Goal: Information Seeking & Learning: Learn about a topic

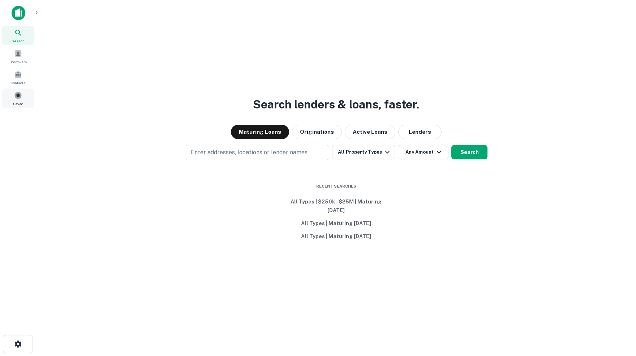
click at [21, 99] on span at bounding box center [18, 95] width 8 height 8
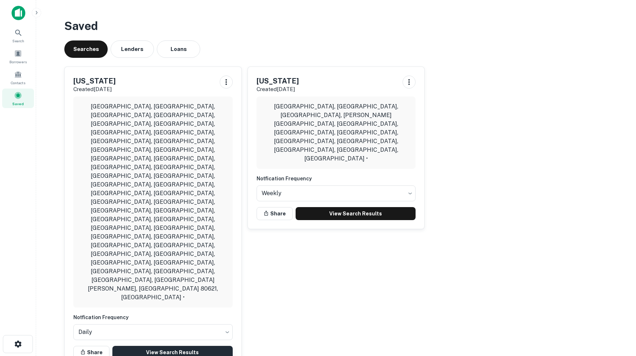
click at [175, 346] on link "View Search Results" at bounding box center [172, 352] width 120 height 13
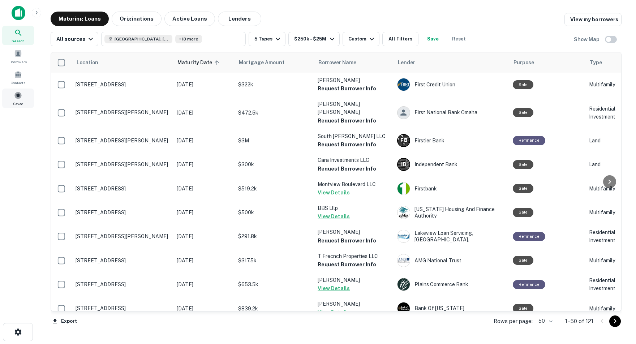
click at [17, 99] on span at bounding box center [18, 95] width 8 height 8
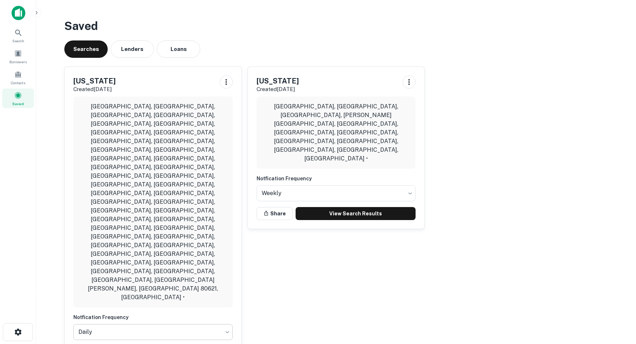
click at [225, 199] on body "Search Borrowers Contacts Saved Saved Searches Lenders Loans Colorado Created S…" at bounding box center [318, 172] width 636 height 344
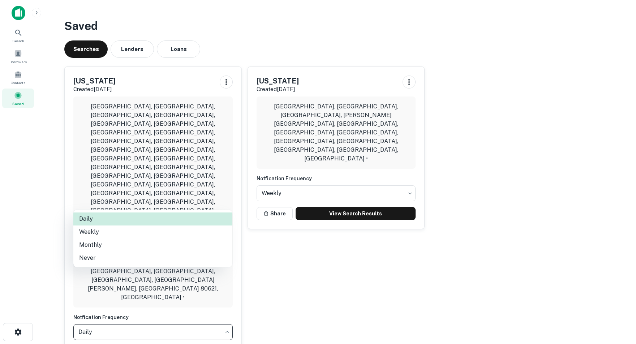
click at [538, 128] on div at bounding box center [318, 172] width 636 height 344
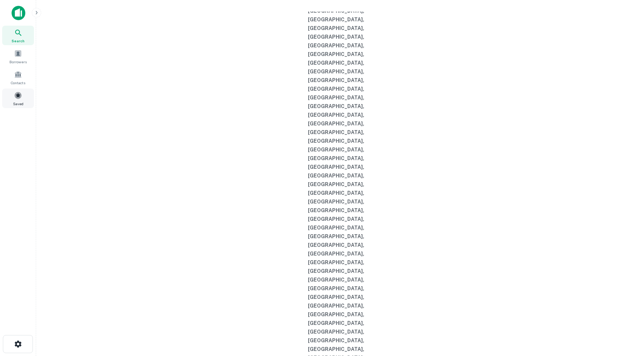
click at [19, 99] on span at bounding box center [18, 95] width 8 height 8
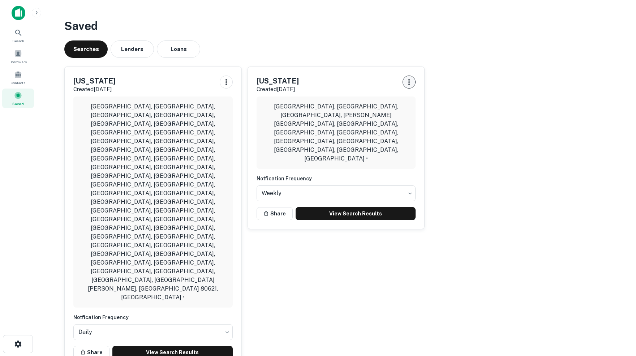
click at [408, 84] on icon "button" at bounding box center [409, 82] width 9 height 9
click at [394, 126] on li "Remove" at bounding box center [390, 125] width 47 height 13
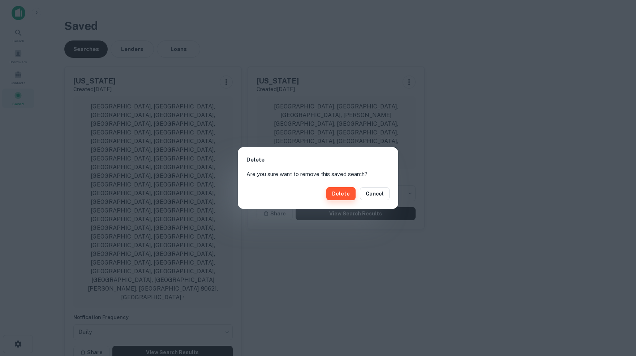
click at [344, 194] on button "Delete" at bounding box center [340, 193] width 29 height 13
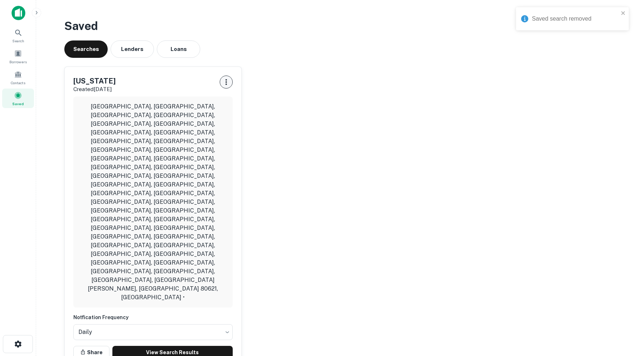
click at [227, 83] on icon "button" at bounding box center [225, 82] width 1 height 6
click at [207, 125] on li "Remove" at bounding box center [207, 125] width 47 height 13
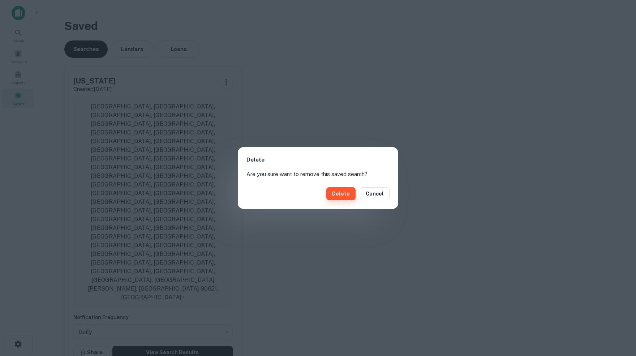
click at [345, 198] on button "Delete" at bounding box center [340, 193] width 29 height 13
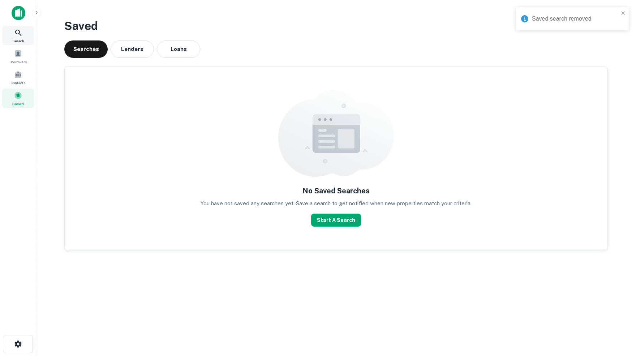
click at [18, 35] on icon at bounding box center [18, 33] width 9 height 9
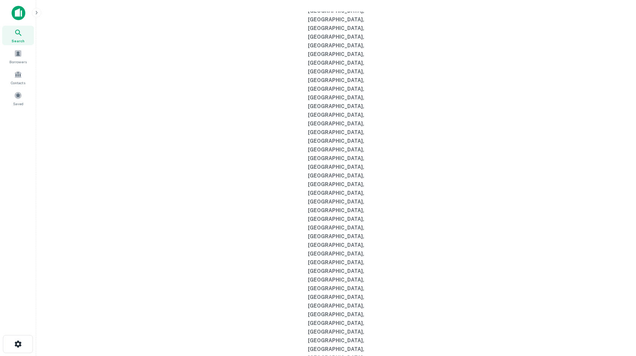
type input "**********"
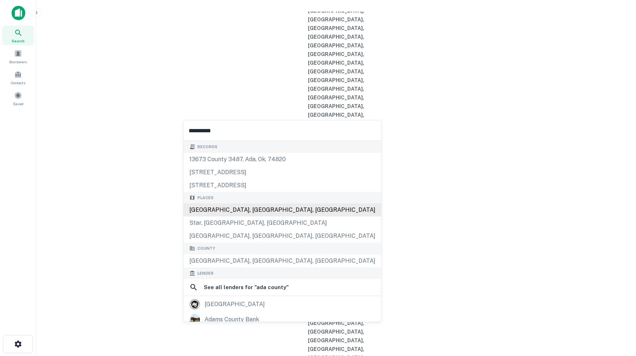
click at [230, 211] on div "[GEOGRAPHIC_DATA], [GEOGRAPHIC_DATA], [GEOGRAPHIC_DATA]" at bounding box center [283, 209] width 198 height 13
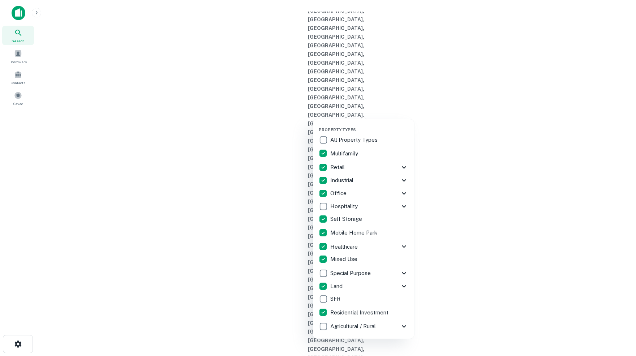
click at [451, 186] on div at bounding box center [318, 178] width 636 height 356
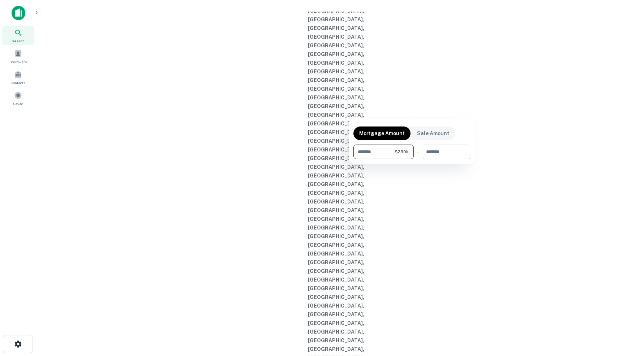
type input "******"
type input "********"
click at [462, 109] on div at bounding box center [318, 178] width 636 height 356
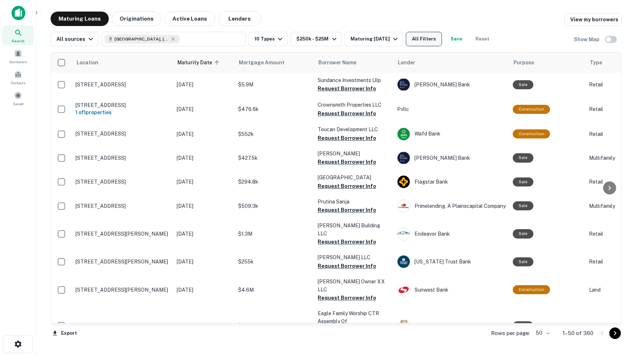
click at [442, 42] on button "All Filters" at bounding box center [424, 39] width 36 height 14
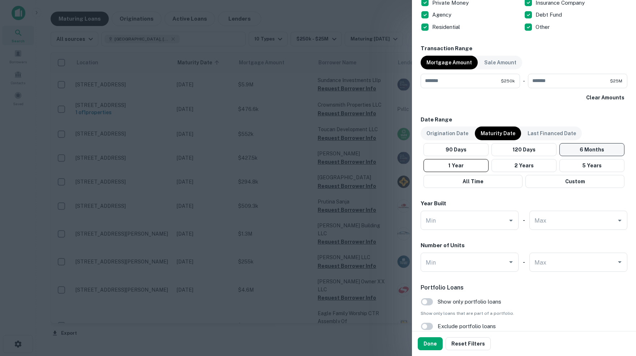
scroll to position [499, 0]
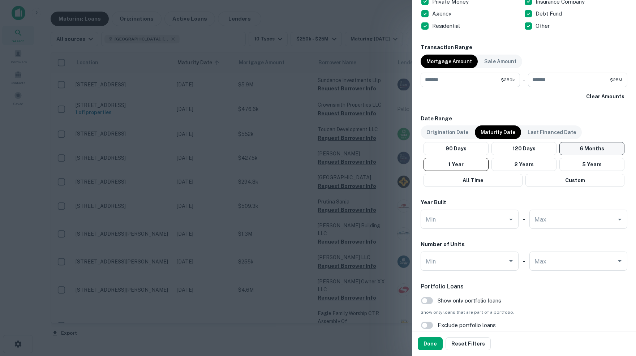
click at [579, 146] on button "6 Months" at bounding box center [591, 148] width 65 height 13
click at [432, 343] on button "Done" at bounding box center [430, 343] width 25 height 13
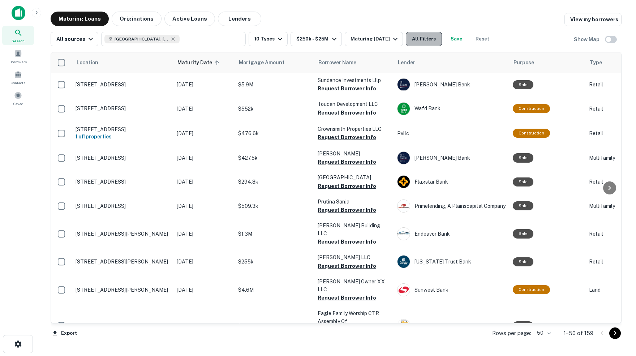
click at [442, 39] on button "All Filters" at bounding box center [424, 39] width 36 height 14
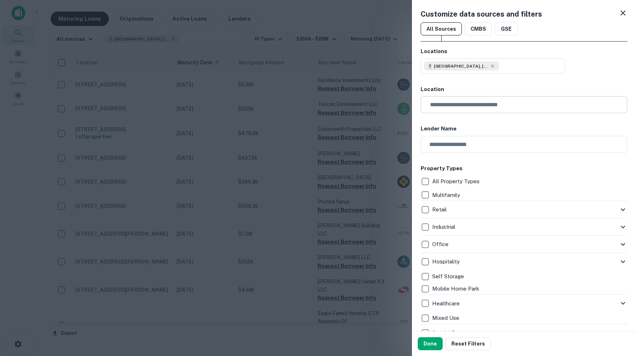
click at [456, 102] on input "text" at bounding box center [527, 104] width 202 height 17
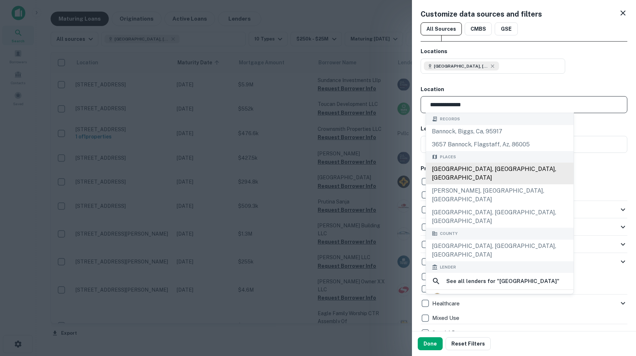
click at [483, 171] on div "Bannock County, ID, USA" at bounding box center [499, 174] width 147 height 22
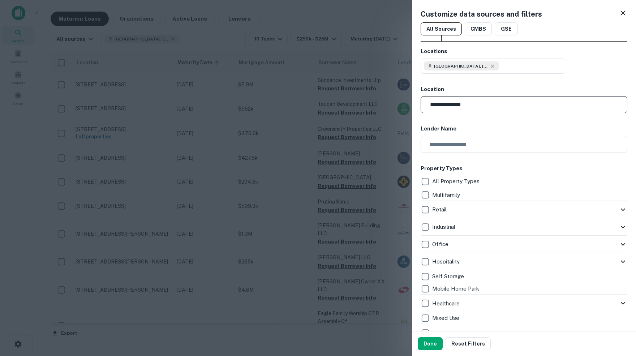
type input "**********"
click at [460, 142] on input "text" at bounding box center [522, 144] width 202 height 17
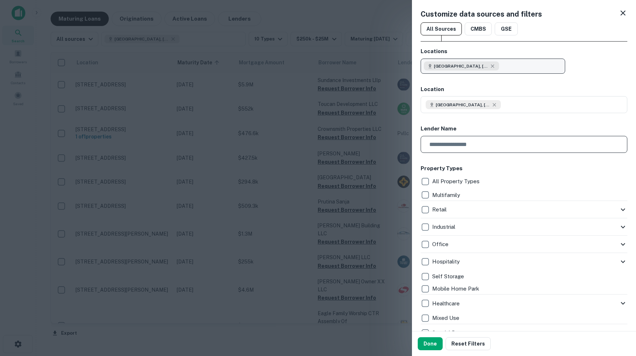
click at [505, 64] on button "Ada County, ID, USA" at bounding box center [493, 66] width 145 height 15
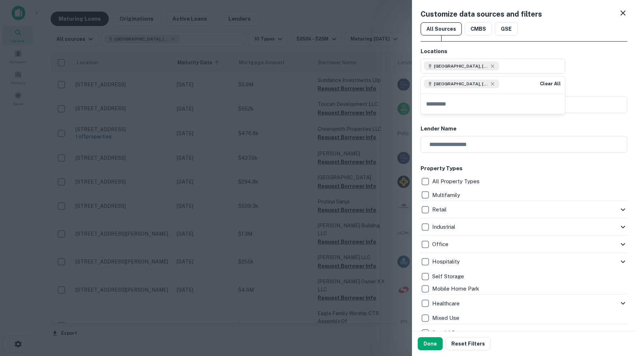
click at [497, 104] on icon at bounding box center [494, 105] width 6 height 6
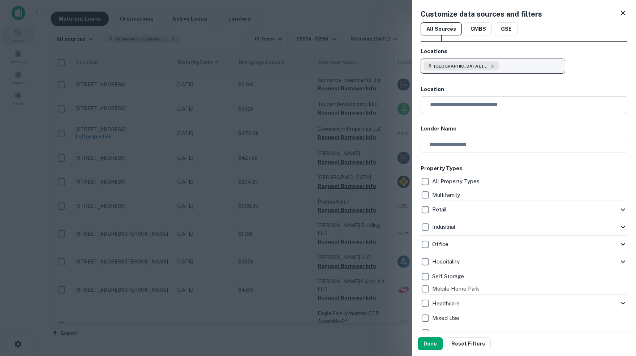
click at [507, 63] on button "Ada County, ID, USA" at bounding box center [493, 66] width 145 height 15
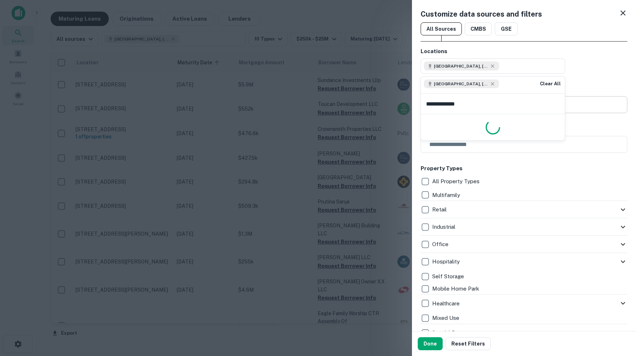
type input "**********"
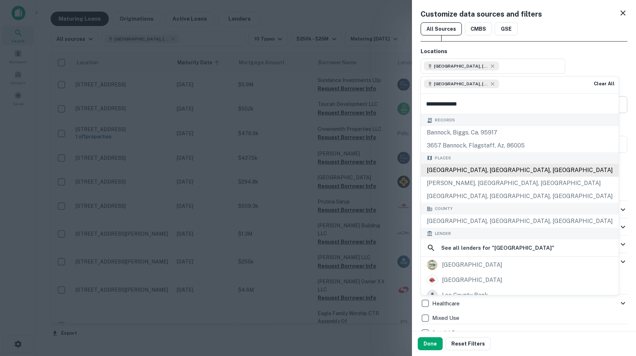
click at [481, 177] on div "Bannock County, ID, USA" at bounding box center [520, 170] width 198 height 13
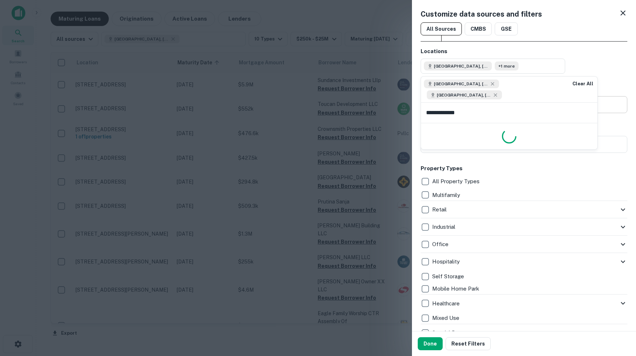
type input "**********"
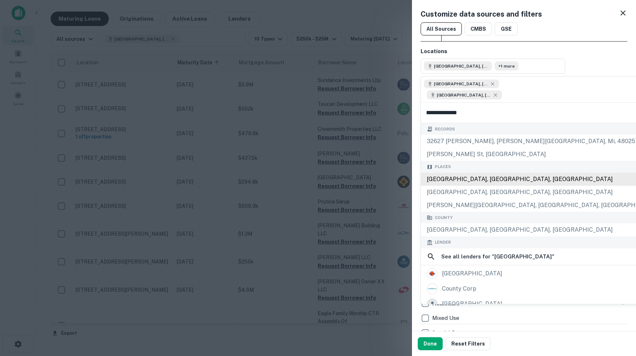
click at [477, 185] on div "Bingham County, ID, USA" at bounding box center [544, 179] width 246 height 13
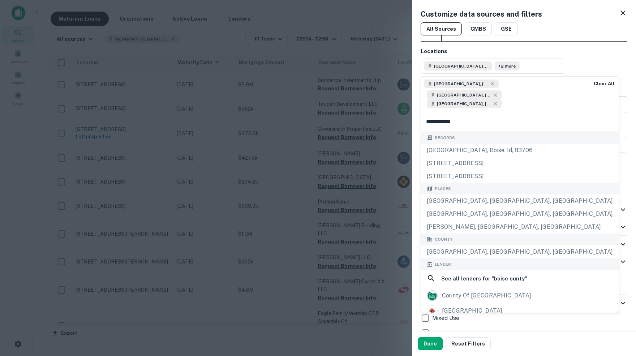
type input "**********"
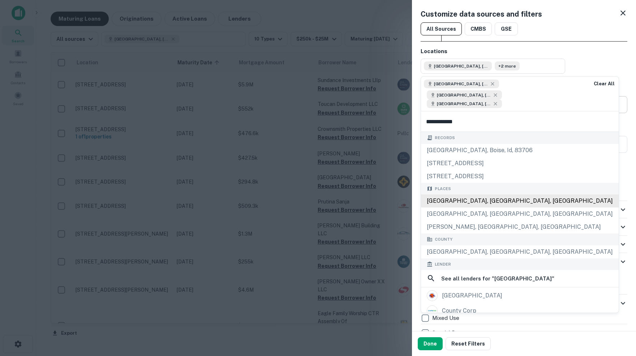
click at [472, 206] on div "Boise County, ID, USA" at bounding box center [520, 200] width 198 height 13
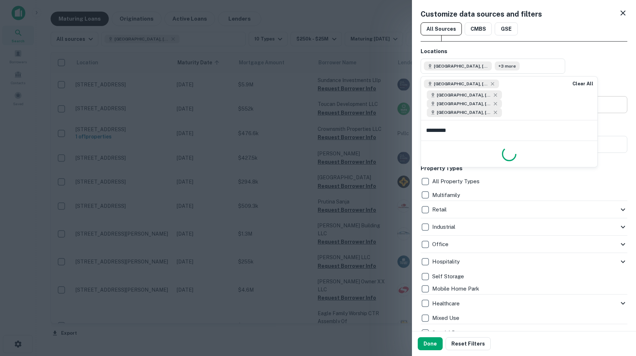
type input "**********"
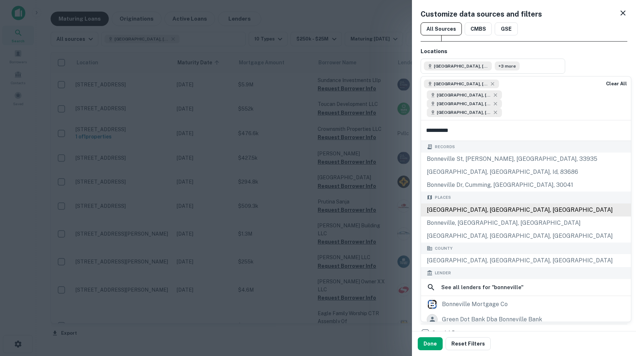
click at [485, 216] on div "Bonneville County, ID, USA" at bounding box center [526, 209] width 210 height 13
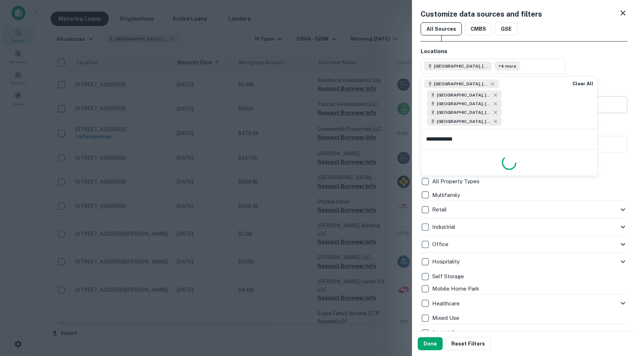
type input "**********"
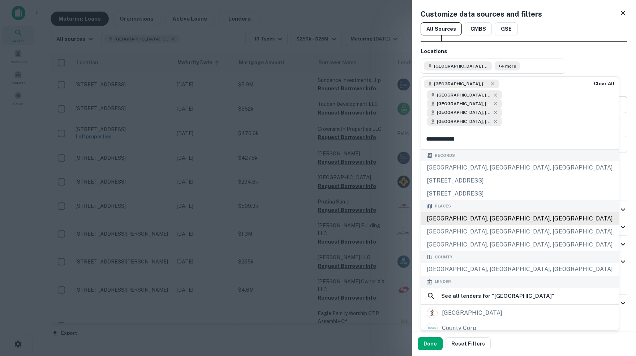
click at [482, 225] on div "Canyon County, ID, USA" at bounding box center [520, 218] width 198 height 13
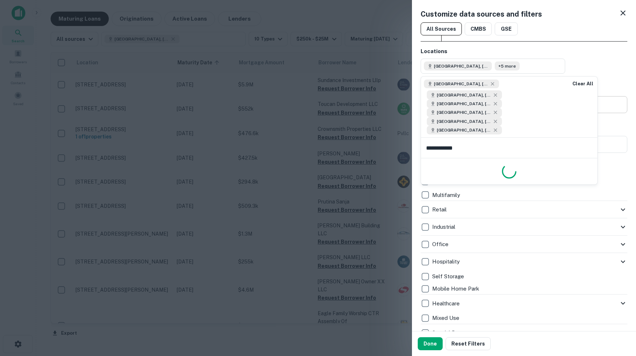
type input "**********"
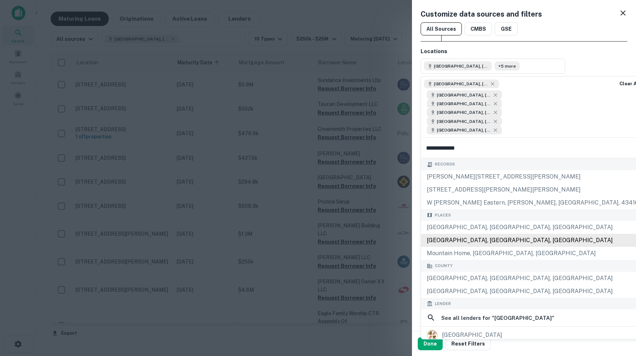
click at [473, 247] on div "Elmore County, ID, USA" at bounding box center [532, 240] width 223 height 13
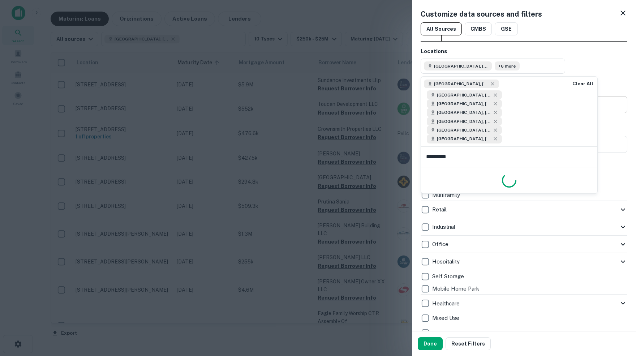
type input "**********"
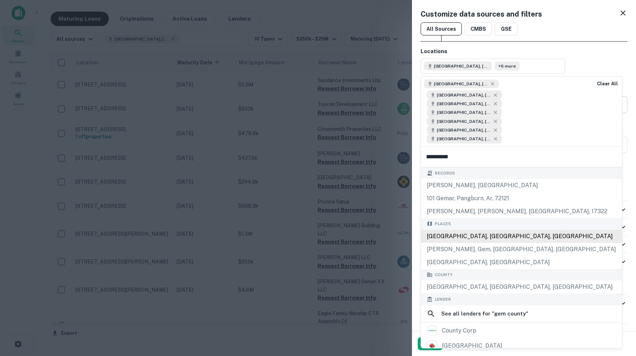
click at [466, 243] on div "Gem County, ID, USA" at bounding box center [521, 236] width 201 height 13
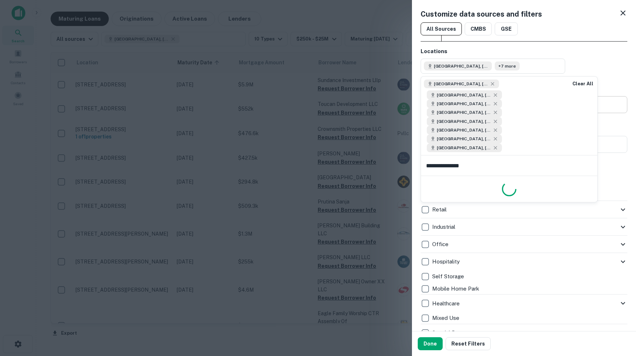
type input "**********"
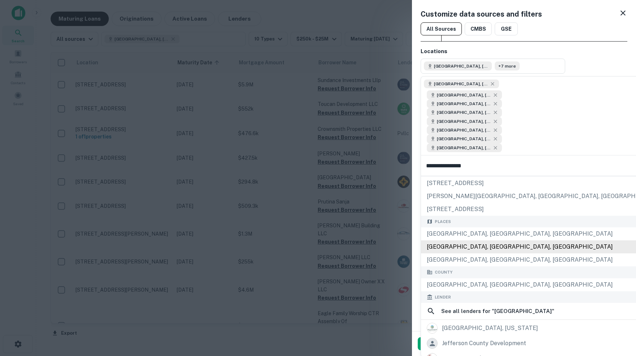
scroll to position [10, 0]
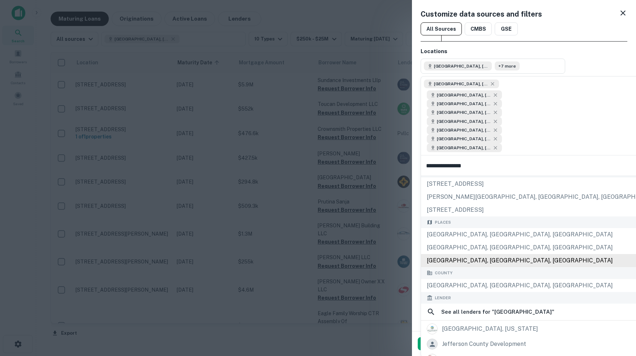
click at [482, 267] on div "Westminster, CO, USA" at bounding box center [553, 260] width 265 height 13
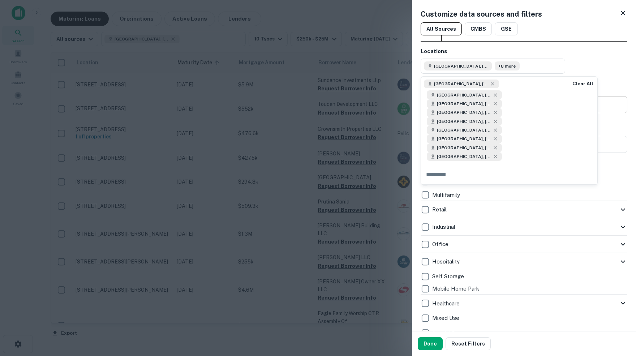
scroll to position [0, 0]
type input "*"
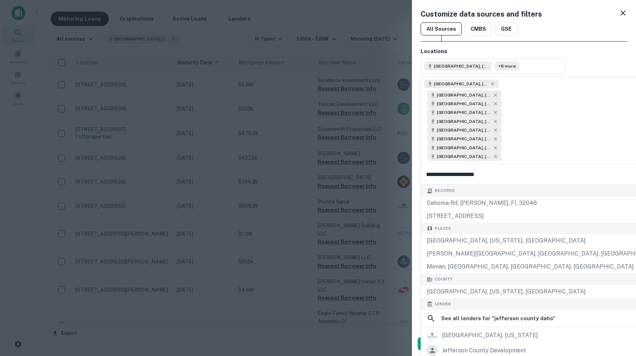
type input "**********"
drag, startPoint x: 498, startPoint y: 195, endPoint x: 483, endPoint y: 254, distance: 61.5
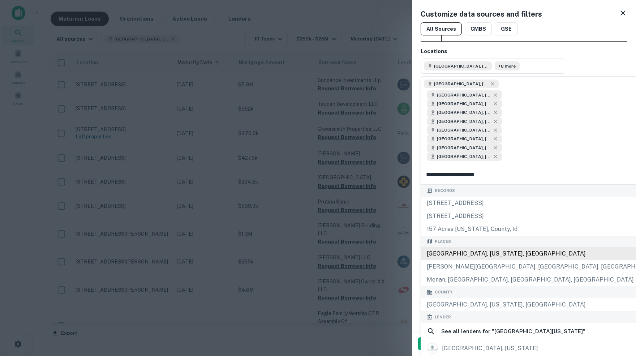
click at [449, 260] on div "Jefferson County, Idaho, USA" at bounding box center [544, 253] width 246 height 13
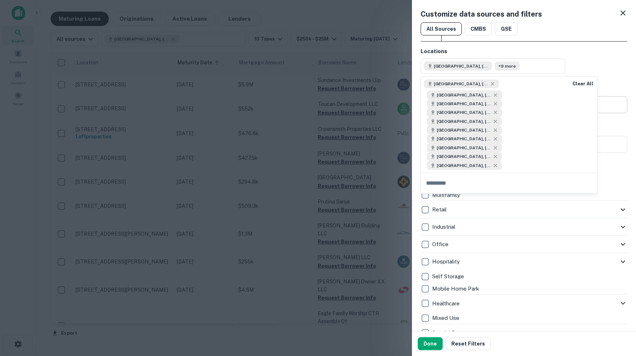
click at [456, 193] on input "text" at bounding box center [509, 183] width 176 height 20
type input "********"
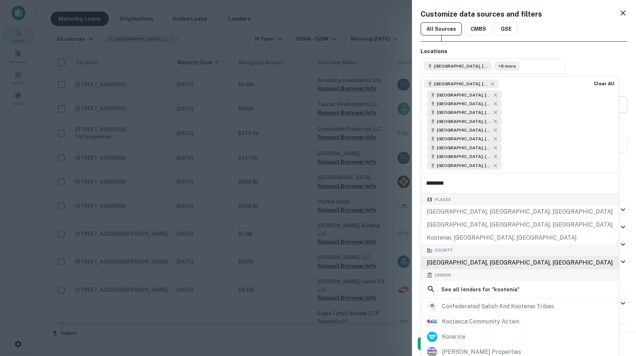
click at [469, 269] on div "Kootenai County, ID, USA" at bounding box center [520, 262] width 198 height 13
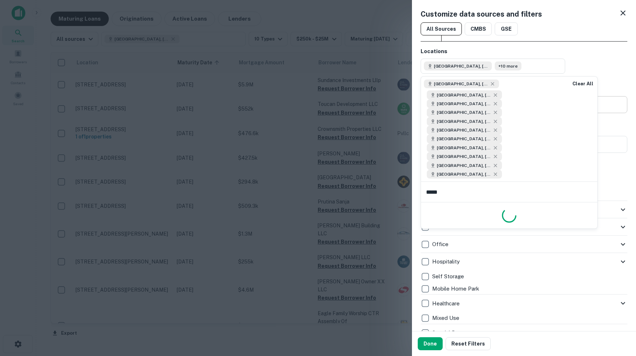
type input "******"
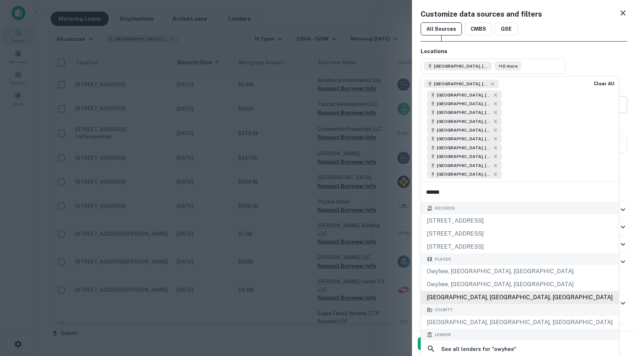
click at [475, 304] on div "Owyhee County, ID, USA" at bounding box center [520, 297] width 198 height 13
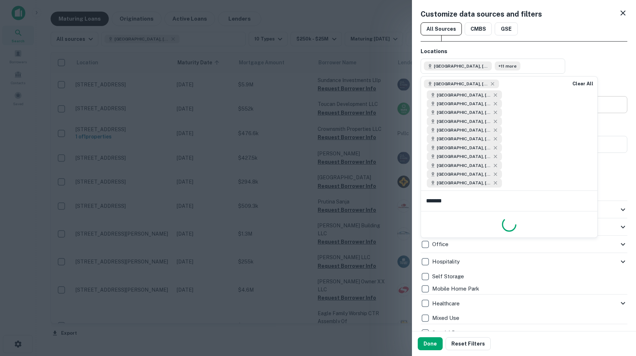
type input "*******"
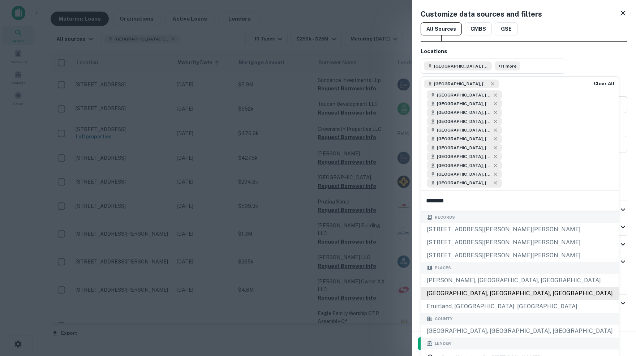
click at [470, 300] on div "Payette County, ID, USA" at bounding box center [520, 293] width 198 height 13
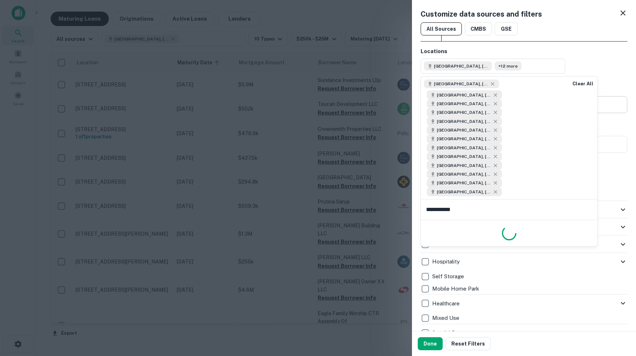
type input "**********"
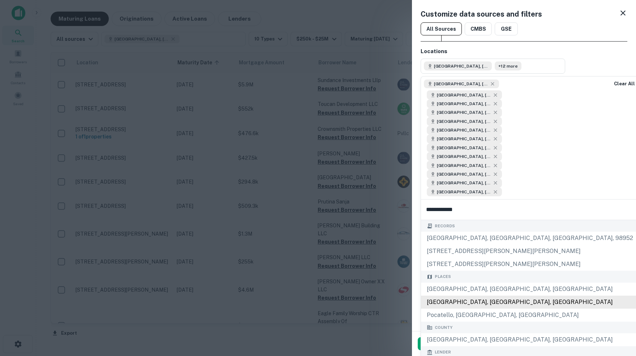
click at [464, 309] on div "Power County, ID, USA" at bounding box center [530, 302] width 218 height 13
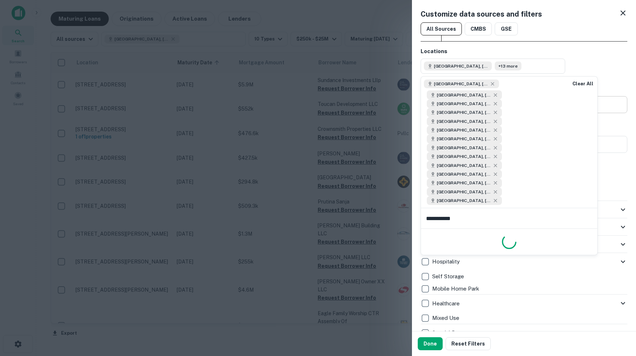
type input "**********"
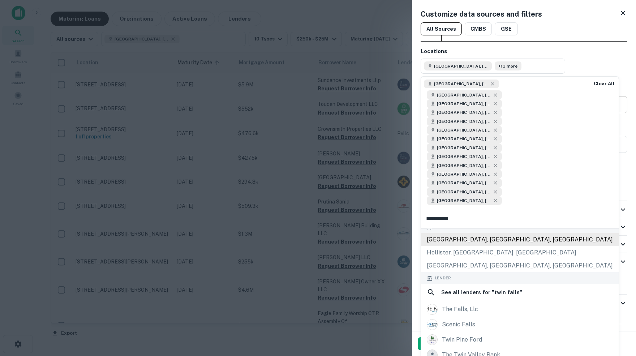
scroll to position [60, 0]
click at [458, 245] on div "Twin Falls, ID, USA" at bounding box center [520, 238] width 198 height 13
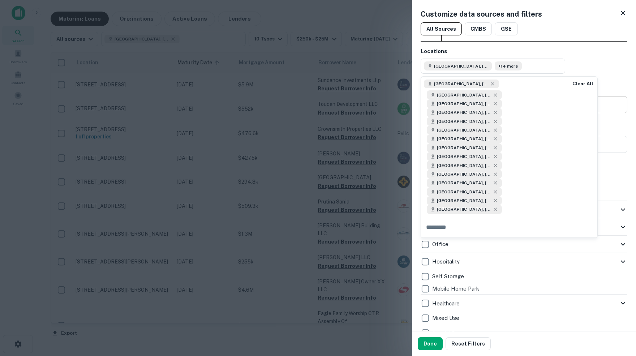
click at [613, 191] on div "Multifamily" at bounding box center [524, 195] width 207 height 12
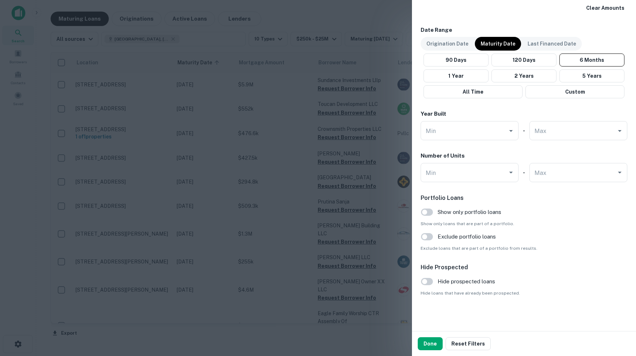
scroll to position [588, 0]
click at [432, 345] on button "Done" at bounding box center [430, 343] width 25 height 13
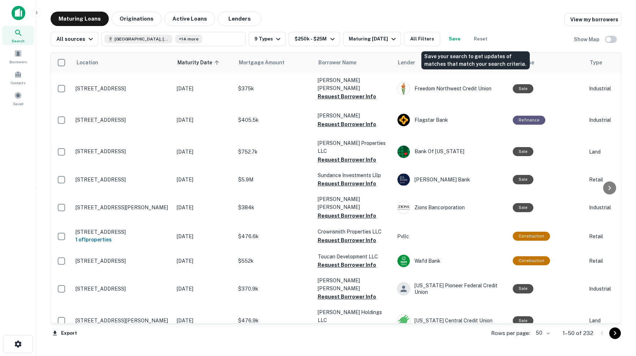
click at [466, 38] on button "Save" at bounding box center [454, 39] width 23 height 14
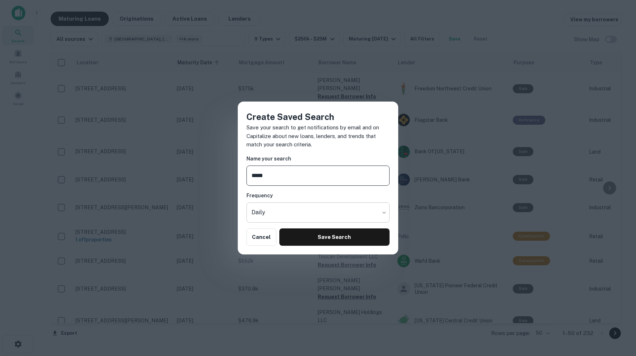
type input "*****"
click at [384, 211] on body "Search Borrowers Contacts Saved Maturing Loans Originations Active Loans Lender…" at bounding box center [318, 178] width 636 height 356
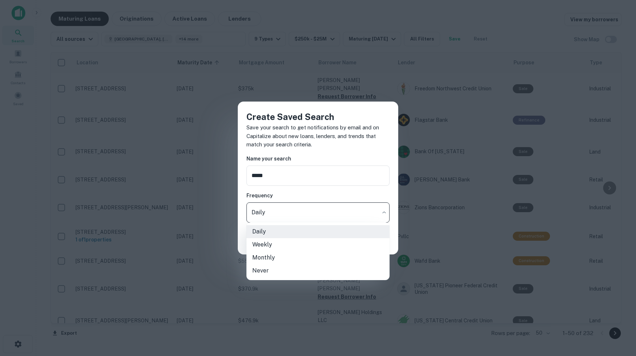
click at [270, 259] on li "Monthly" at bounding box center [317, 257] width 143 height 13
type input "*******"
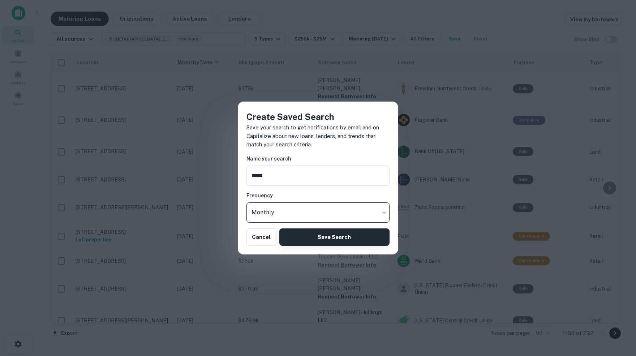
click at [334, 237] on button "Save Search" at bounding box center [334, 236] width 110 height 17
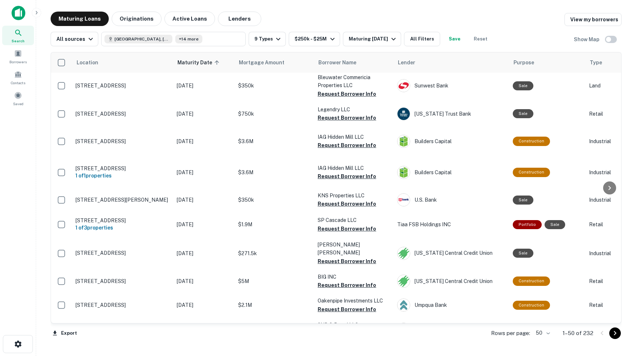
scroll to position [758, 0]
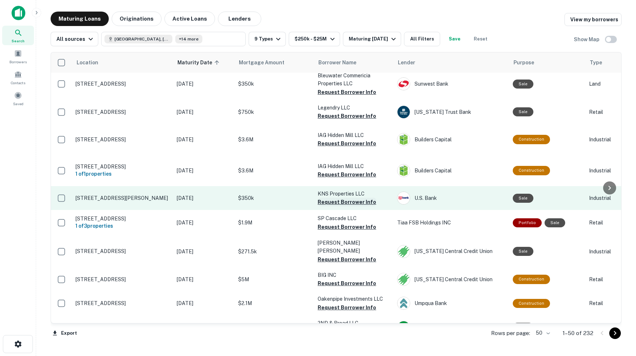
click at [336, 198] on button "Request Borrower Info" at bounding box center [347, 202] width 59 height 9
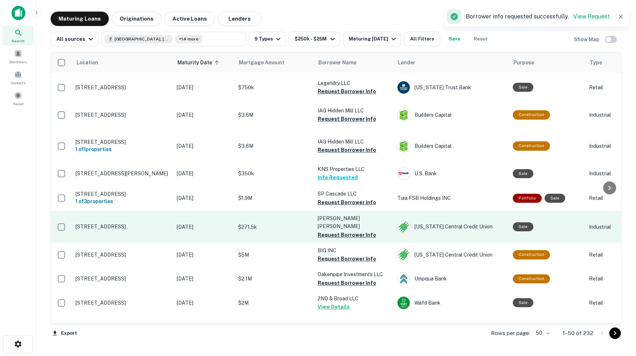
scroll to position [787, 0]
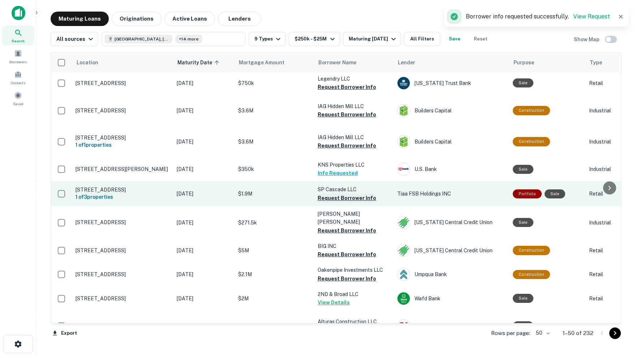
click at [353, 194] on button "Request Borrower Info" at bounding box center [347, 198] width 59 height 9
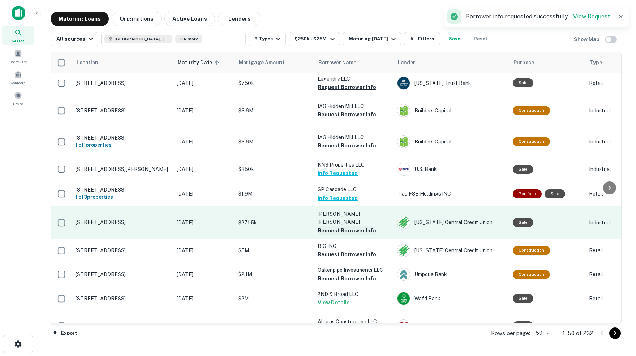
click at [337, 226] on button "Request Borrower Info" at bounding box center [347, 230] width 59 height 9
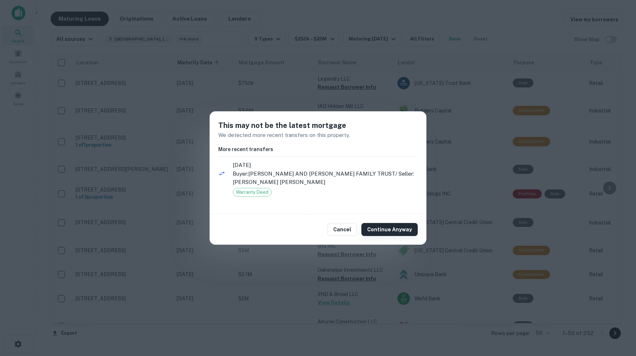
click at [386, 232] on button "Continue Anyway" at bounding box center [389, 229] width 56 height 13
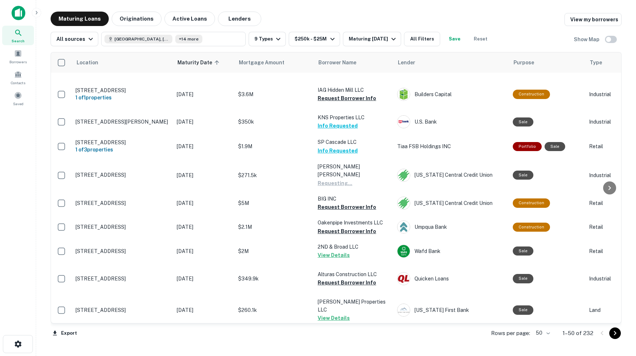
scroll to position [835, 0]
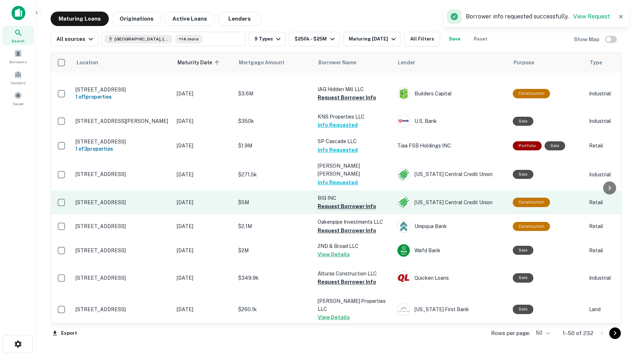
click at [351, 202] on button "Request Borrower Info" at bounding box center [347, 206] width 59 height 9
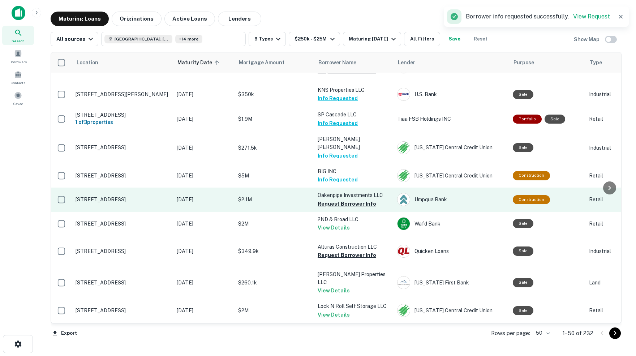
scroll to position [862, 0]
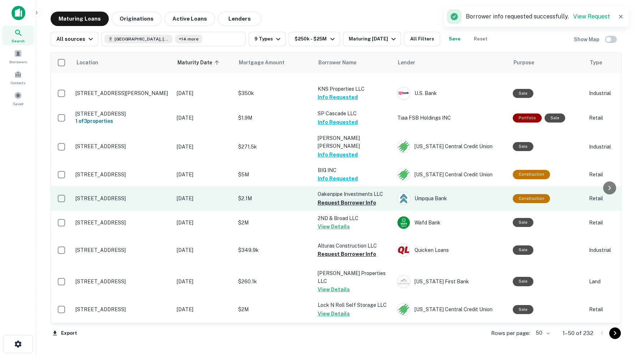
click at [353, 198] on button "Request Borrower Info" at bounding box center [347, 202] width 59 height 9
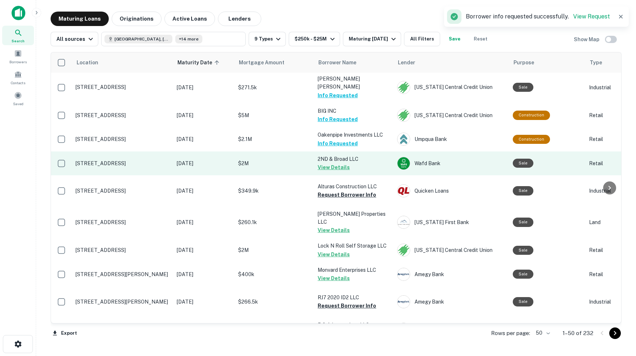
scroll to position [923, 0]
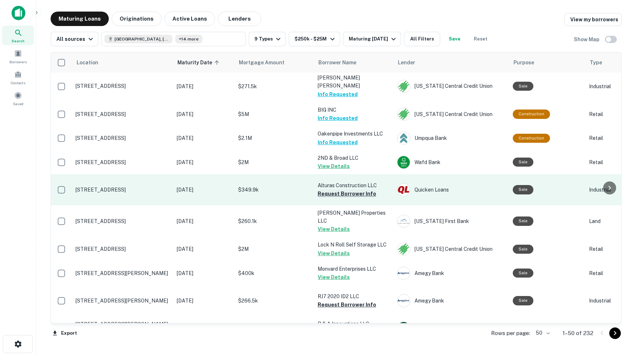
click at [340, 189] on button "Request Borrower Info" at bounding box center [347, 193] width 59 height 9
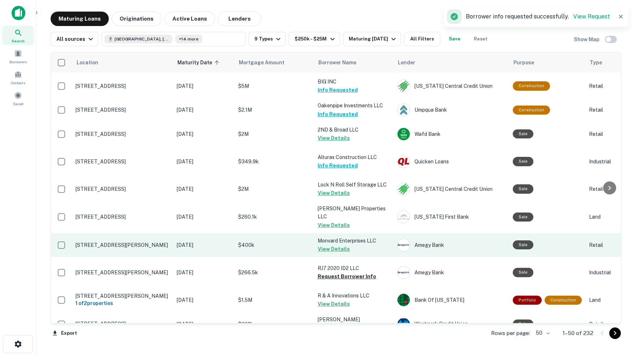
scroll to position [955, 0]
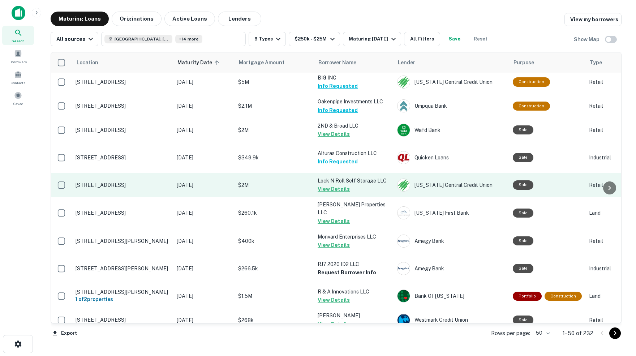
click at [336, 185] on button "View Details" at bounding box center [334, 189] width 32 height 9
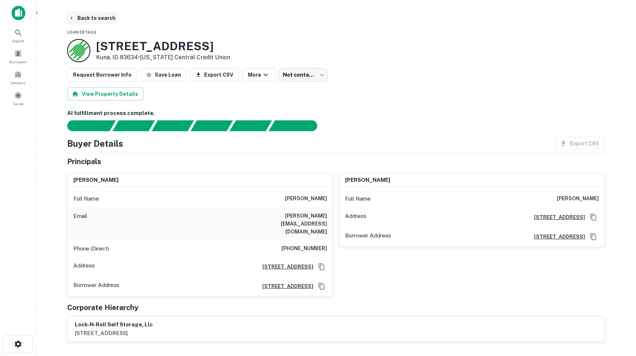
click at [95, 20] on button "Back to search" at bounding box center [92, 18] width 53 height 13
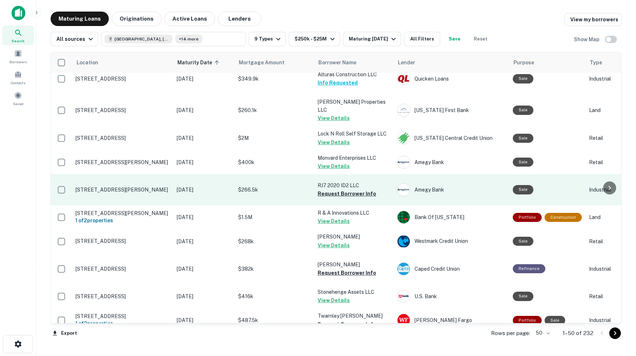
scroll to position [1034, 0]
click at [330, 189] on button "Request Borrower Info" at bounding box center [347, 193] width 59 height 9
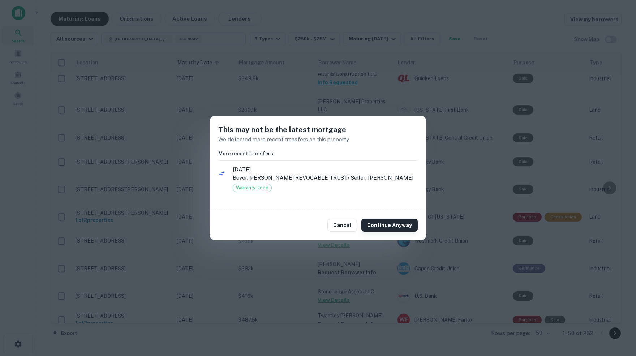
click at [396, 229] on button "Continue Anyway" at bounding box center [389, 225] width 56 height 13
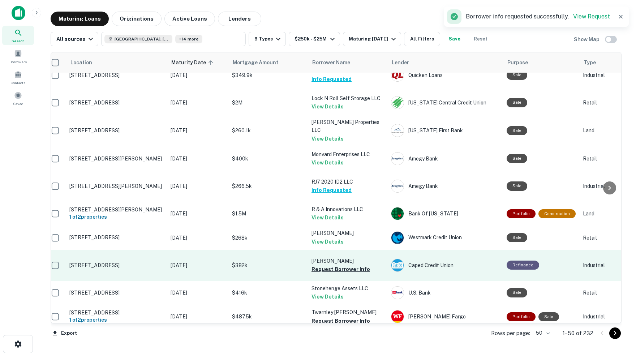
scroll to position [0, 0]
click at [335, 265] on button "Request Borrower Info" at bounding box center [340, 269] width 59 height 9
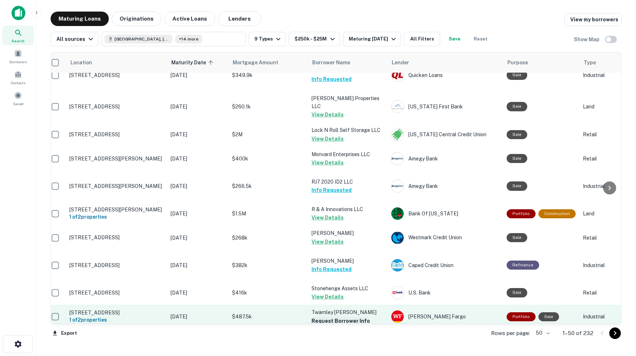
click at [327, 317] on button "Request Borrower Info" at bounding box center [340, 321] width 59 height 9
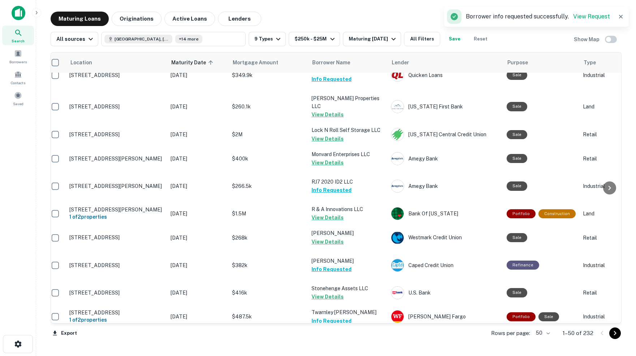
click at [348, 340] on button "Request Borrower Info" at bounding box center [340, 344] width 59 height 9
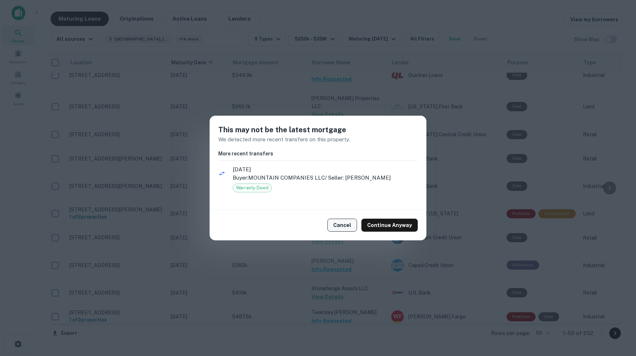
click at [346, 224] on button "Cancel" at bounding box center [342, 225] width 30 height 13
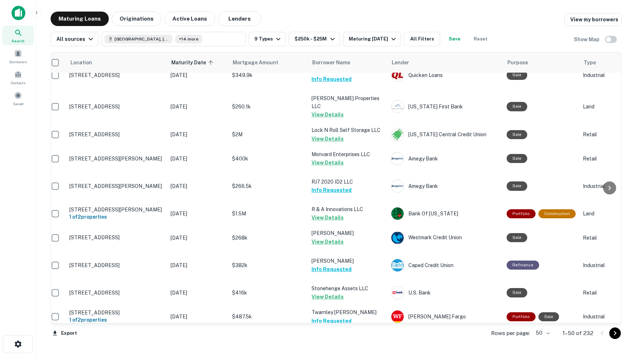
click at [615, 333] on icon "Go to next page" at bounding box center [615, 333] width 3 height 4
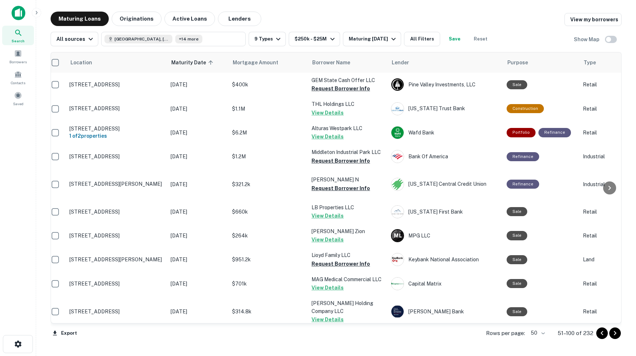
scroll to position [0, 6]
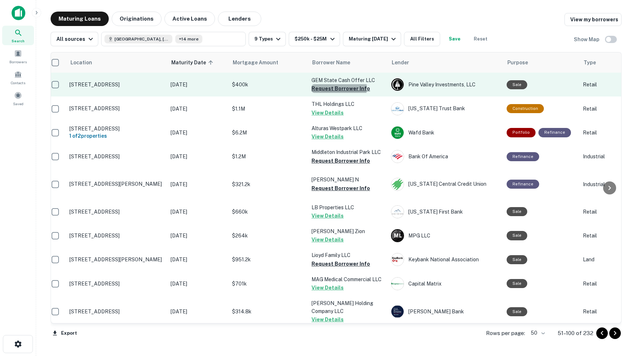
click at [327, 87] on button "Request Borrower Info" at bounding box center [340, 88] width 59 height 9
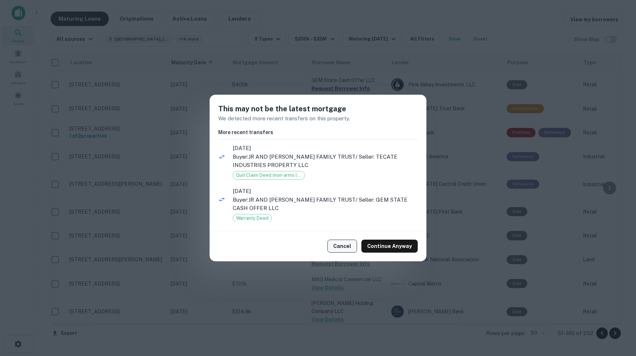
click at [346, 244] on button "Cancel" at bounding box center [342, 246] width 30 height 13
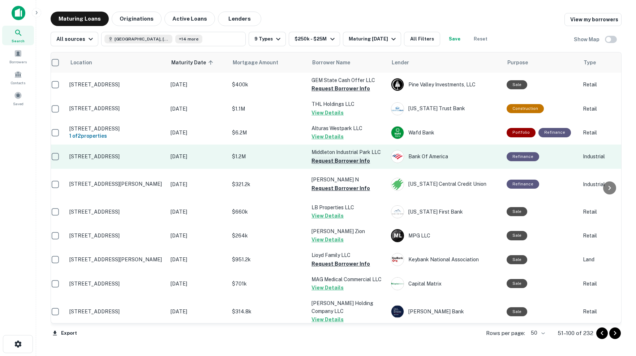
click at [326, 157] on button "Request Borrower Info" at bounding box center [340, 160] width 59 height 9
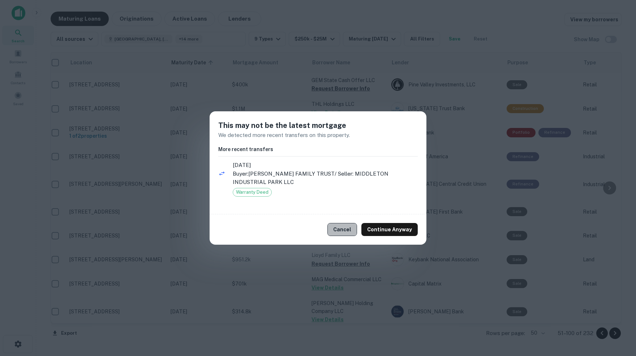
click at [346, 230] on button "Cancel" at bounding box center [342, 229] width 30 height 13
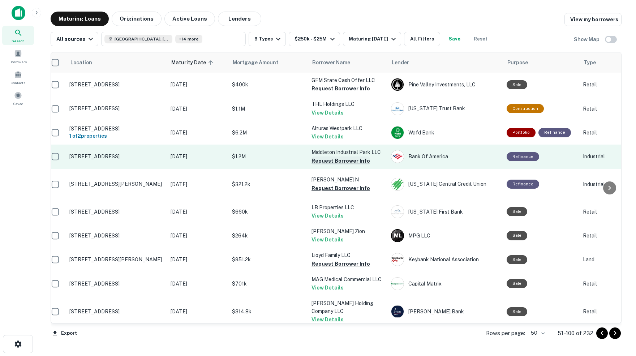
click at [345, 158] on button "Request Borrower Info" at bounding box center [340, 160] width 59 height 9
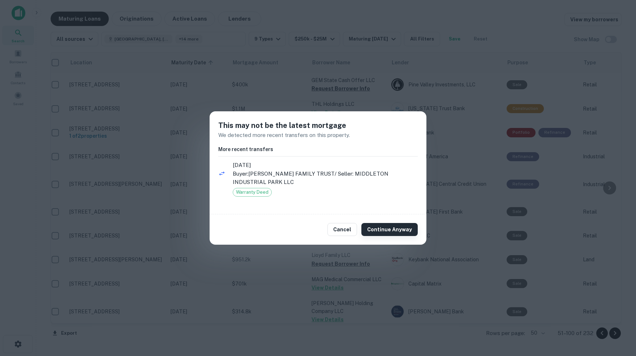
click at [384, 231] on button "Continue Anyway" at bounding box center [389, 229] width 56 height 13
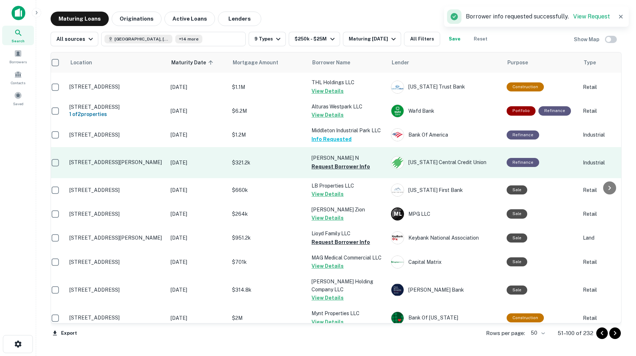
scroll to position [23, 6]
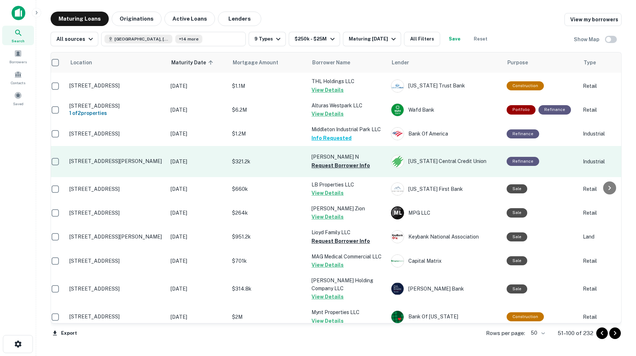
click at [341, 162] on button "Request Borrower Info" at bounding box center [340, 165] width 59 height 9
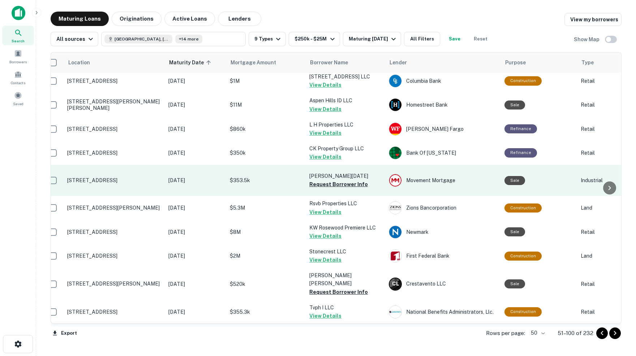
scroll to position [286, 8]
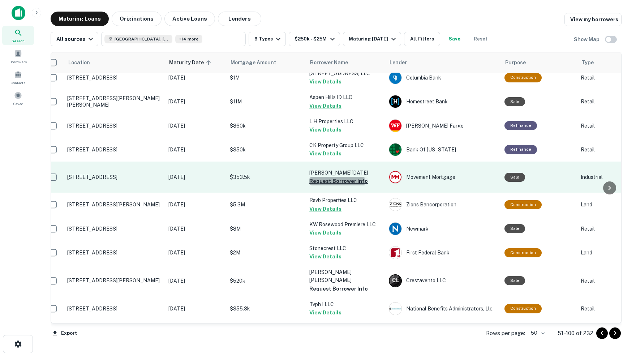
click at [325, 177] on button "Request Borrower Info" at bounding box center [338, 181] width 59 height 9
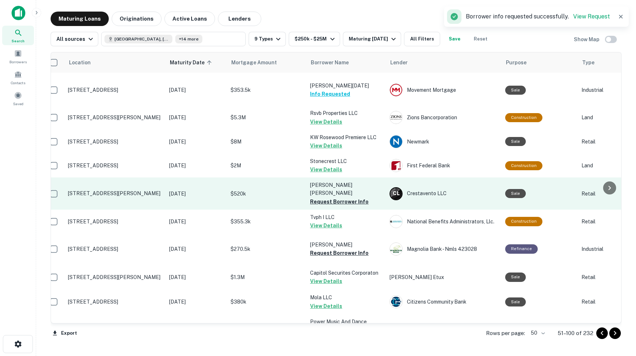
scroll to position [377, 8]
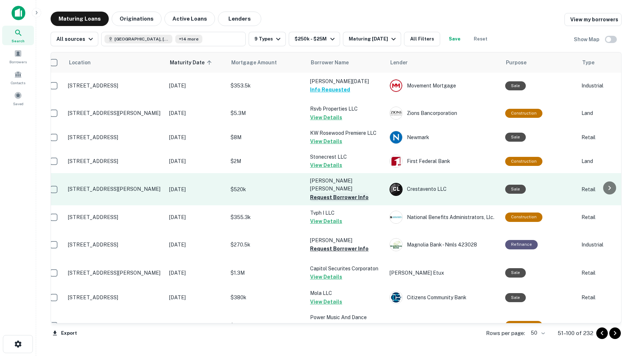
click at [329, 193] on button "Request Borrower Info" at bounding box center [339, 197] width 59 height 9
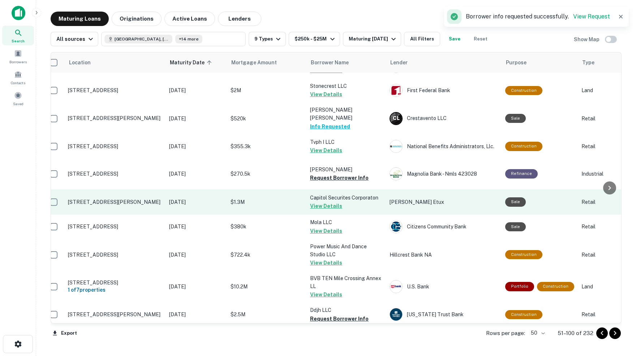
scroll to position [452, 8]
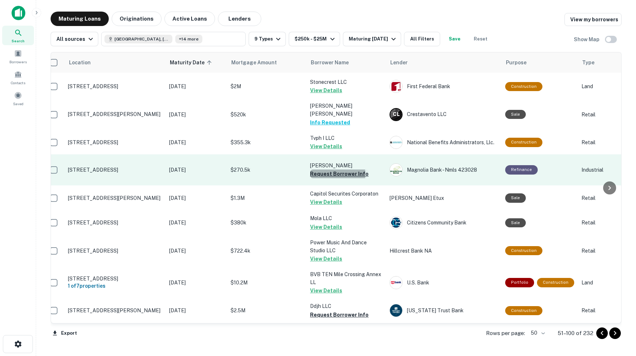
click at [324, 169] on button "Request Borrower Info" at bounding box center [339, 173] width 59 height 9
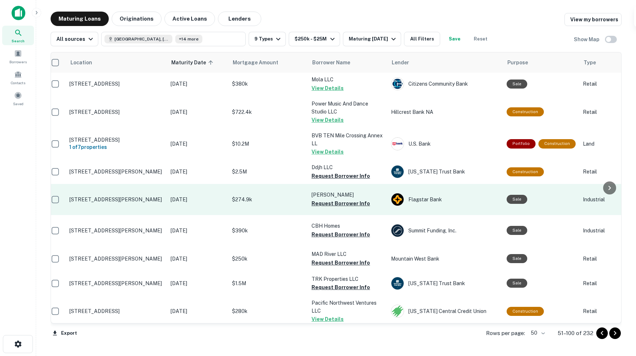
scroll to position [593, 6]
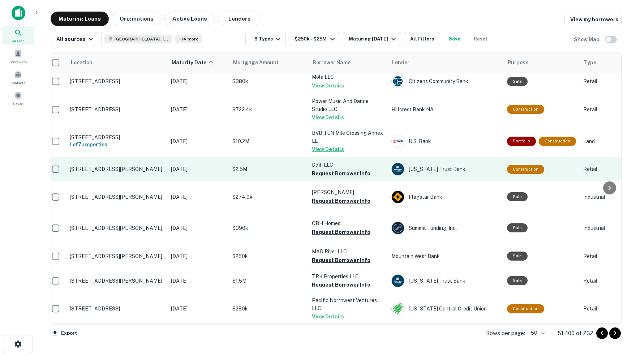
click at [326, 169] on button "Request Borrower Info" at bounding box center [341, 173] width 59 height 9
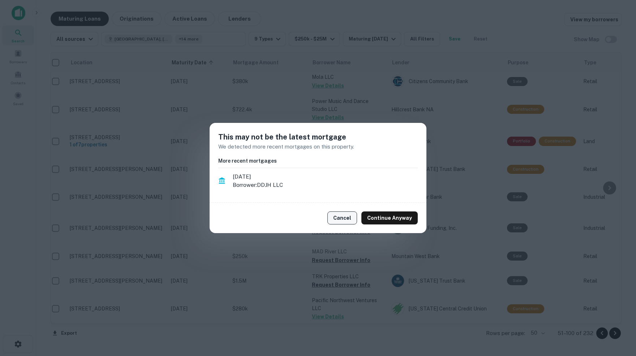
click at [347, 218] on button "Cancel" at bounding box center [342, 217] width 30 height 13
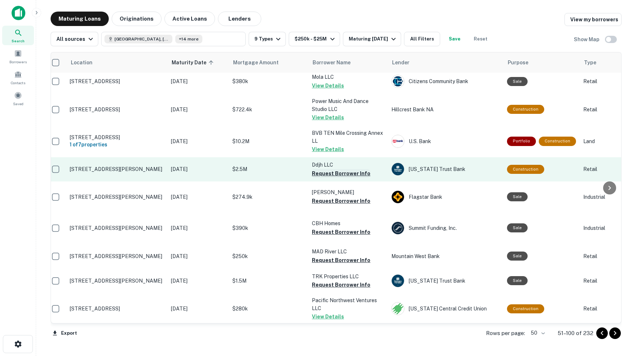
click at [342, 169] on button "Request Borrower Info" at bounding box center [341, 173] width 59 height 9
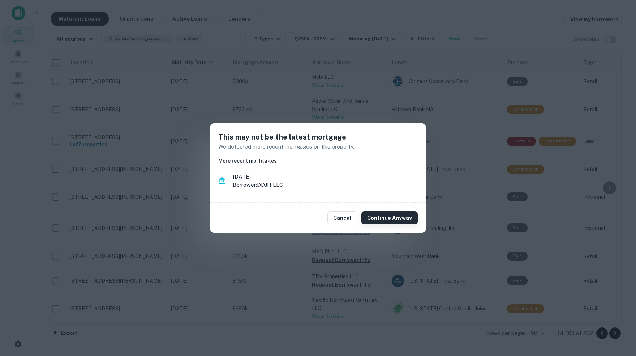
click at [383, 221] on button "Continue Anyway" at bounding box center [389, 217] width 56 height 13
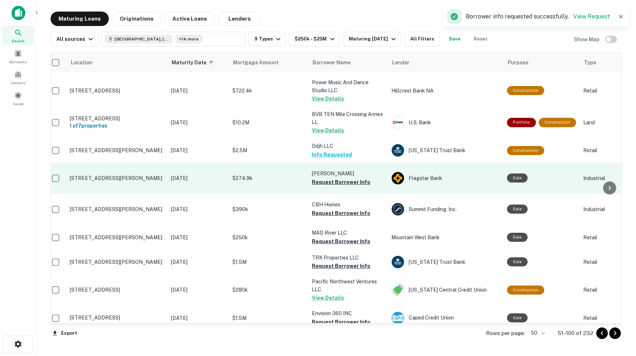
scroll to position [616, 6]
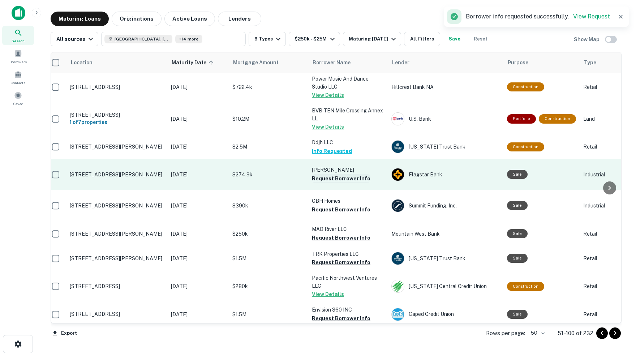
click at [345, 174] on button "Request Borrower Info" at bounding box center [341, 178] width 59 height 9
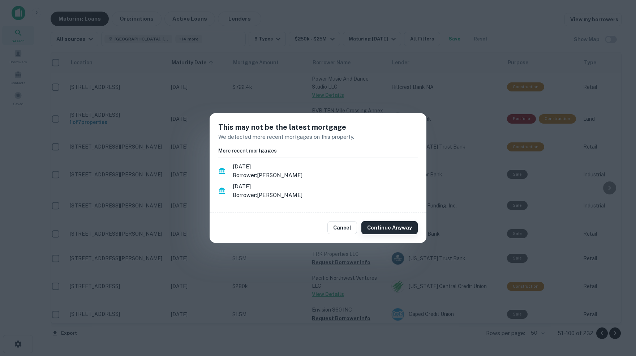
click at [393, 227] on button "Continue Anyway" at bounding box center [389, 227] width 56 height 13
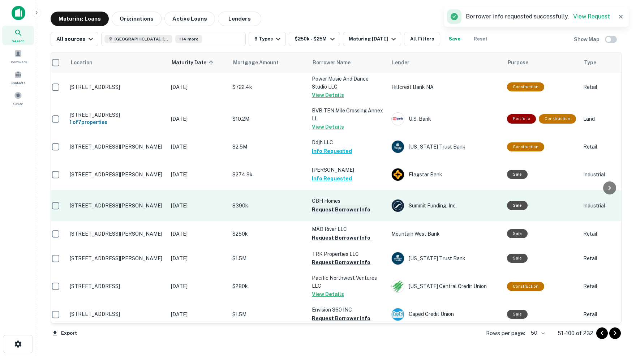
click at [331, 205] on button "Request Borrower Info" at bounding box center [341, 209] width 59 height 9
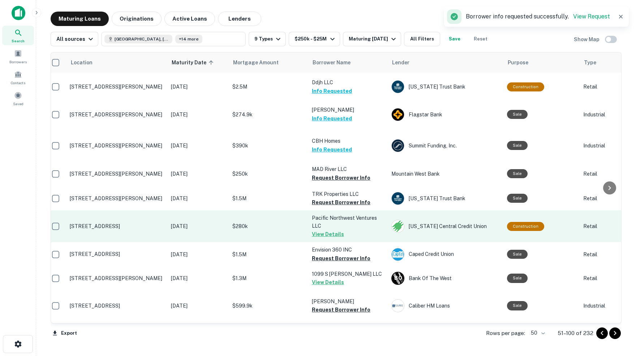
scroll to position [682, 6]
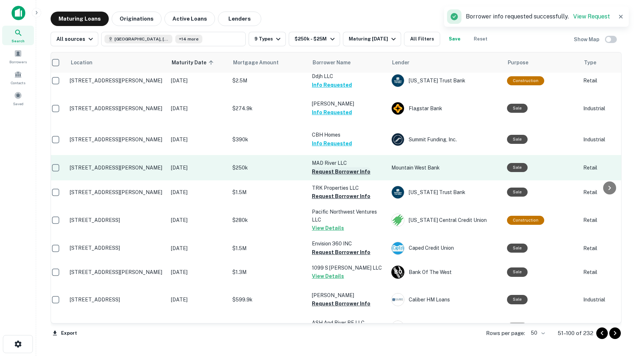
click at [320, 167] on button "Request Borrower Info" at bounding box center [341, 171] width 59 height 9
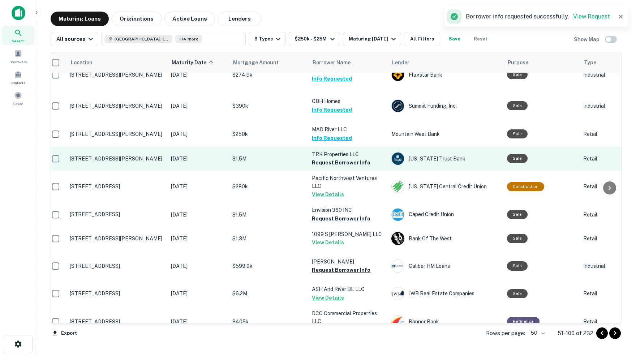
scroll to position [716, 6]
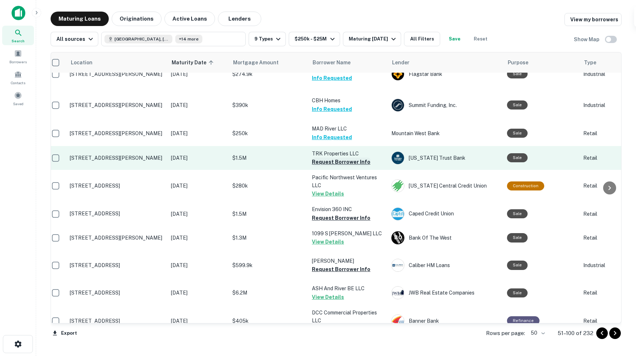
click at [336, 158] on button "Request Borrower Info" at bounding box center [341, 162] width 59 height 9
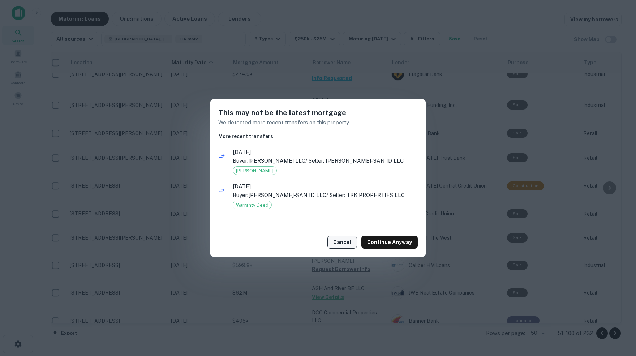
click at [346, 244] on button "Cancel" at bounding box center [342, 242] width 30 height 13
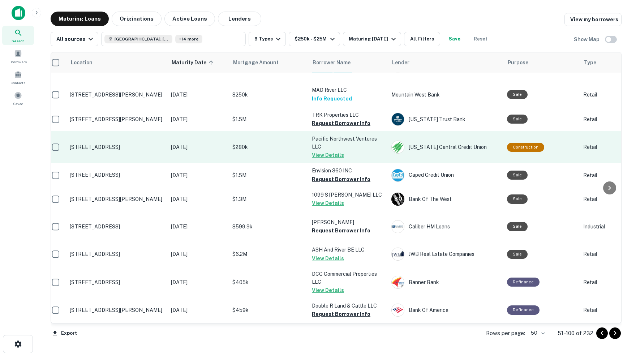
scroll to position [758, 5]
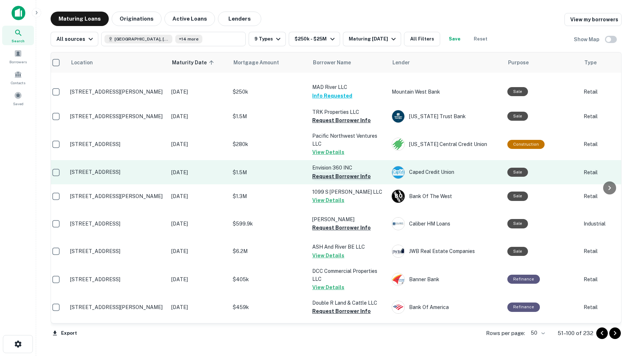
click at [321, 172] on button "Request Borrower Info" at bounding box center [341, 176] width 59 height 9
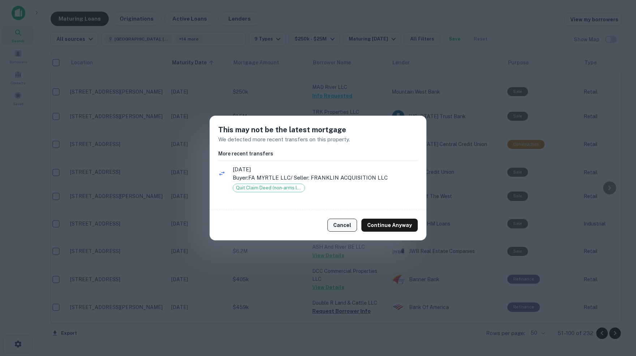
click at [345, 225] on button "Cancel" at bounding box center [342, 225] width 30 height 13
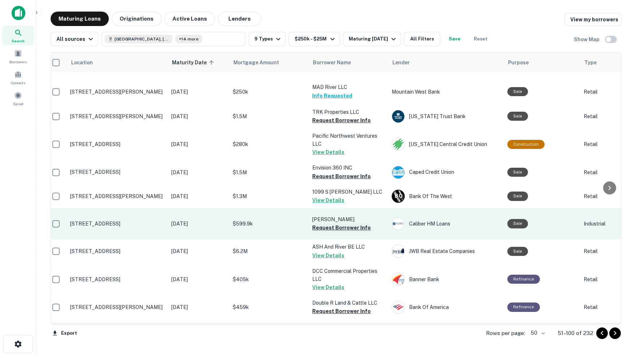
click at [319, 223] on button "Request Borrower Info" at bounding box center [341, 227] width 59 height 9
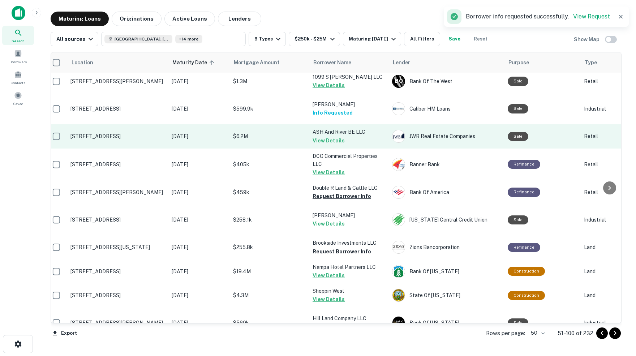
scroll to position [878, 5]
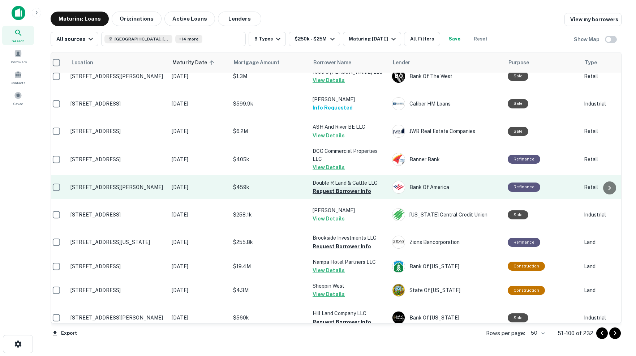
click at [331, 187] on button "Request Borrower Info" at bounding box center [342, 191] width 59 height 9
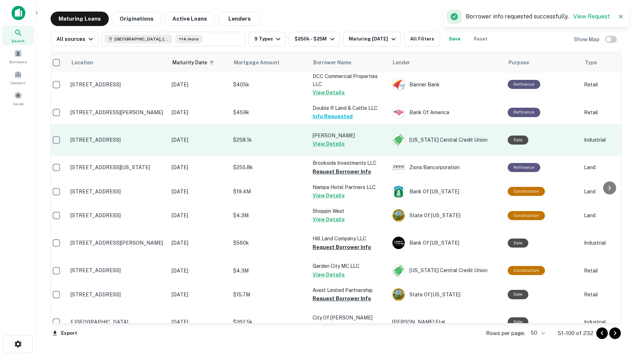
scroll to position [953, 5]
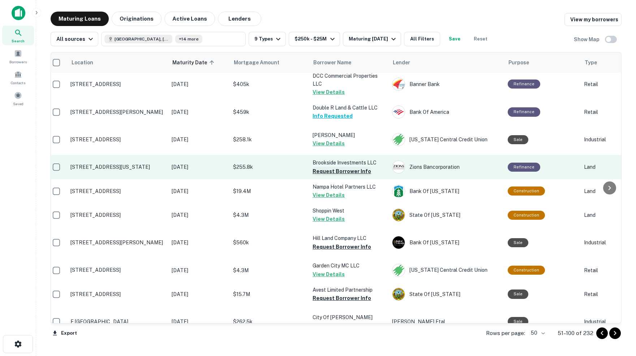
click at [326, 167] on button "Request Borrower Info" at bounding box center [342, 171] width 59 height 9
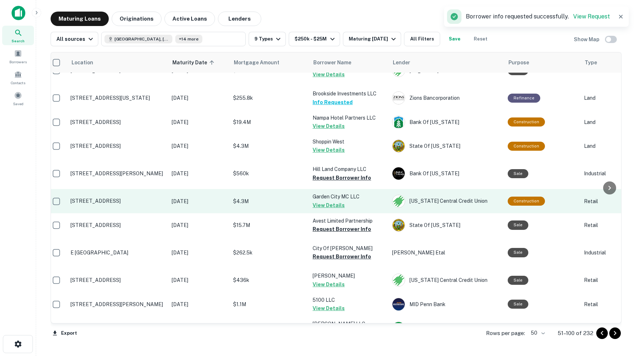
scroll to position [1021, 5]
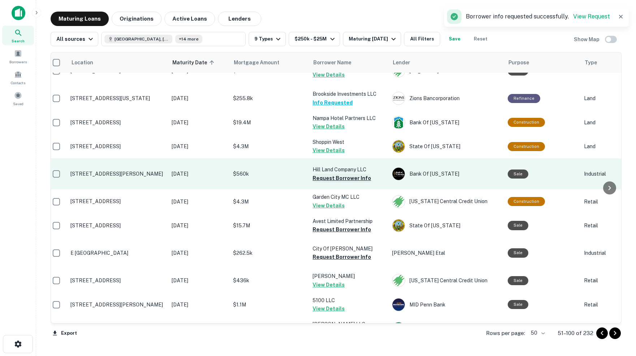
click at [327, 174] on button "Request Borrower Info" at bounding box center [342, 178] width 59 height 9
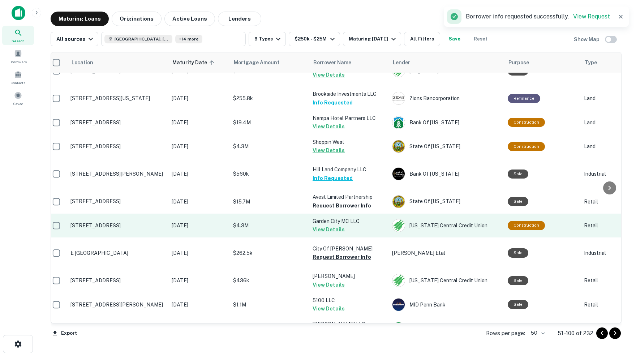
scroll to position [0, 0]
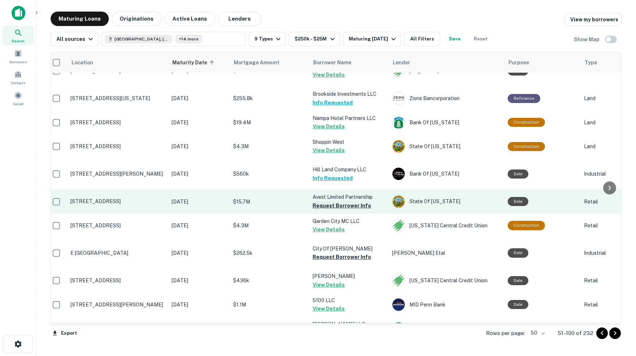
click at [314, 201] on button "Request Borrower Info" at bounding box center [342, 205] width 59 height 9
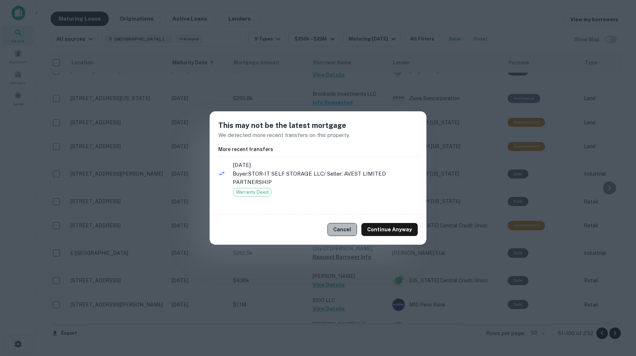
click at [345, 227] on button "Cancel" at bounding box center [342, 229] width 30 height 13
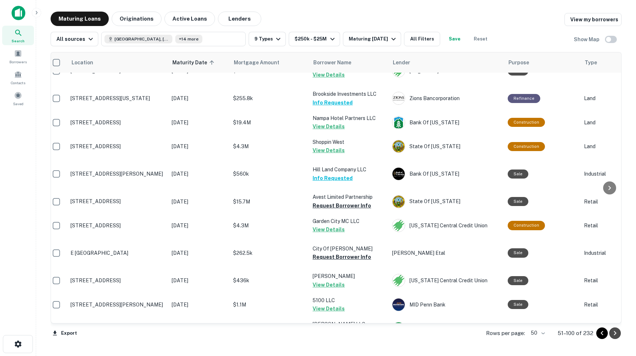
click at [614, 335] on icon "Go to next page" at bounding box center [615, 333] width 9 height 9
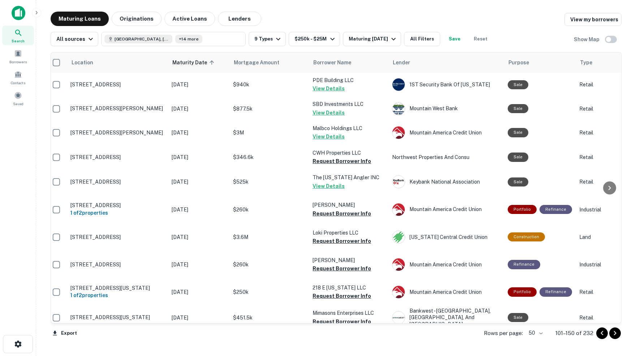
scroll to position [0, 5]
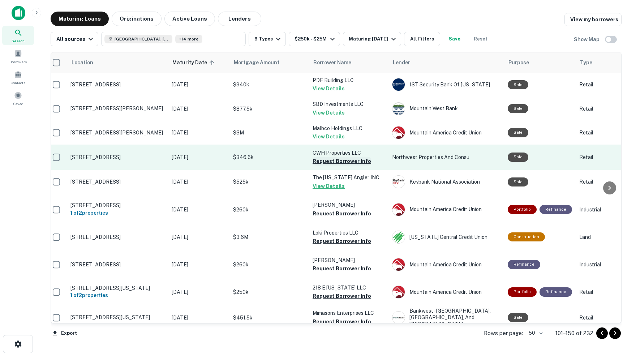
click at [335, 158] on button "Request Borrower Info" at bounding box center [342, 161] width 59 height 9
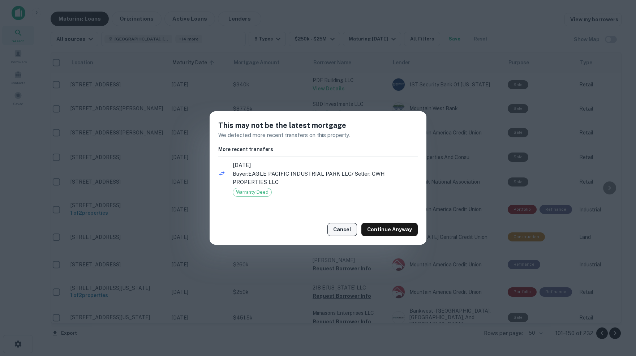
click at [345, 230] on button "Cancel" at bounding box center [342, 229] width 30 height 13
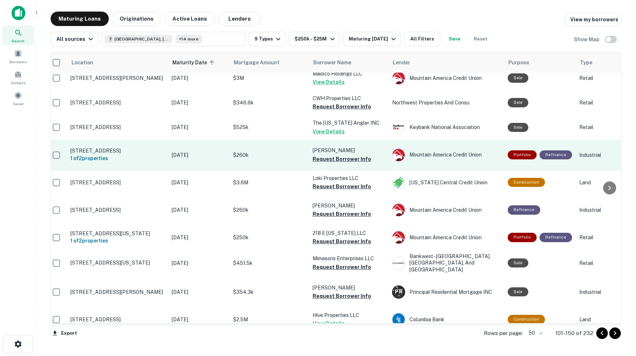
scroll to position [56, 5]
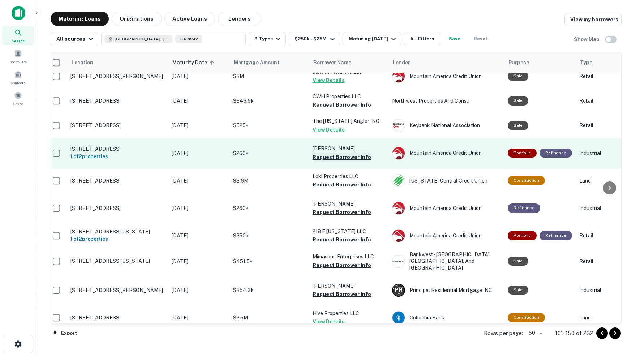
click at [339, 153] on button "Request Borrower Info" at bounding box center [342, 157] width 59 height 9
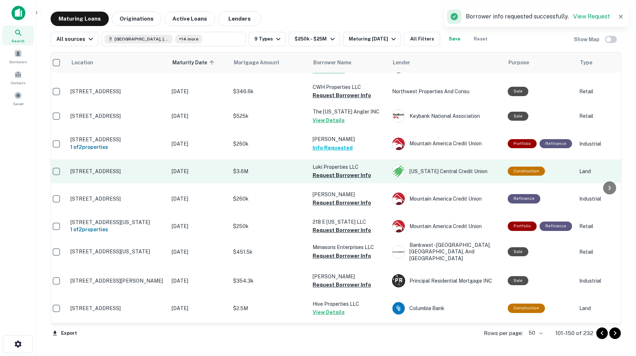
scroll to position [68, 5]
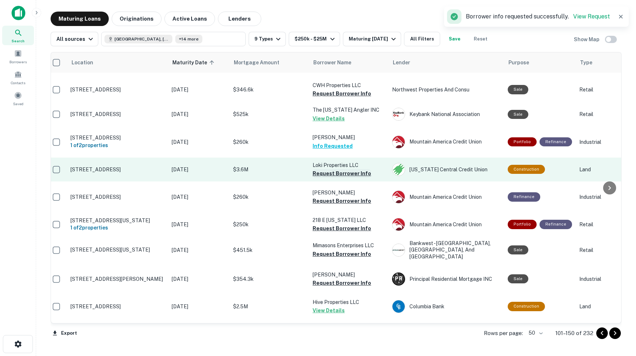
click at [343, 169] on button "Request Borrower Info" at bounding box center [342, 173] width 59 height 9
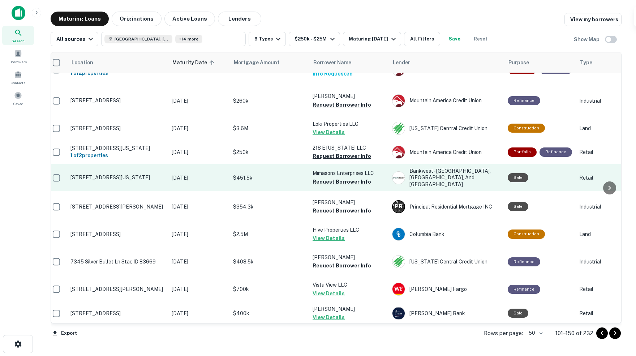
scroll to position [141, 5]
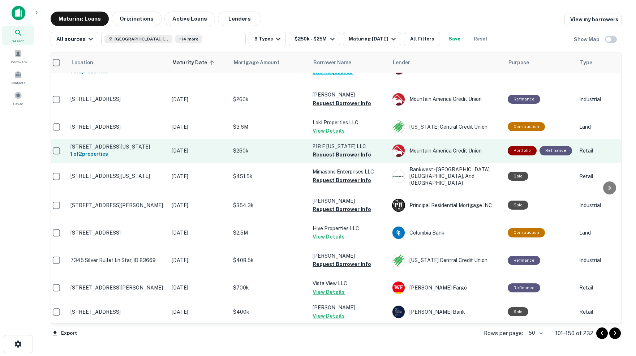
click at [342, 150] on button "Request Borrower Info" at bounding box center [342, 154] width 59 height 9
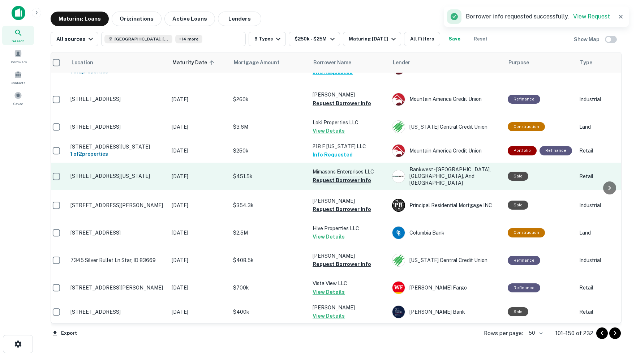
click at [320, 176] on button "Request Borrower Info" at bounding box center [342, 180] width 59 height 9
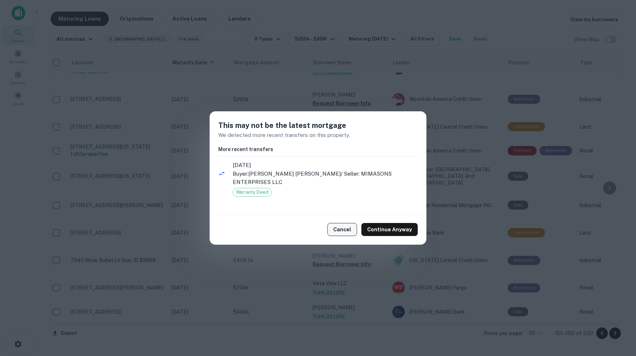
click at [350, 230] on button "Cancel" at bounding box center [342, 229] width 30 height 13
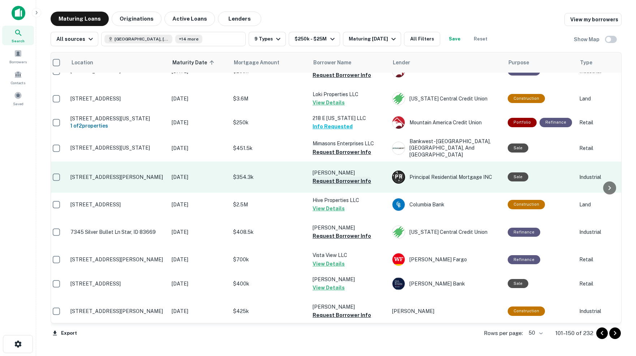
scroll to position [172, 5]
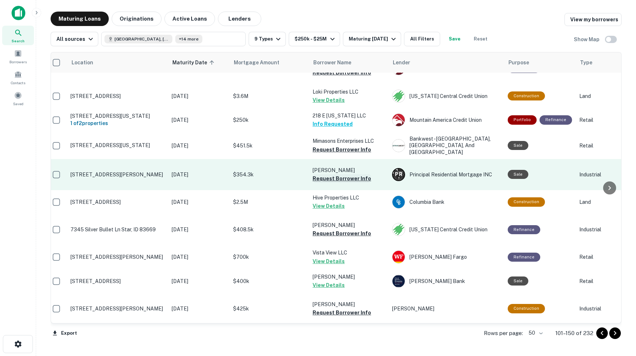
click at [324, 174] on button "Request Borrower Info" at bounding box center [342, 178] width 59 height 9
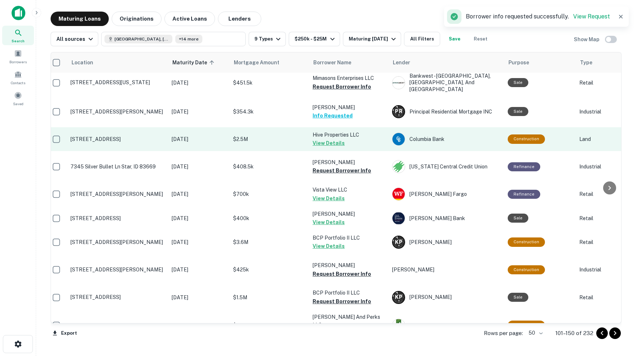
scroll to position [236, 5]
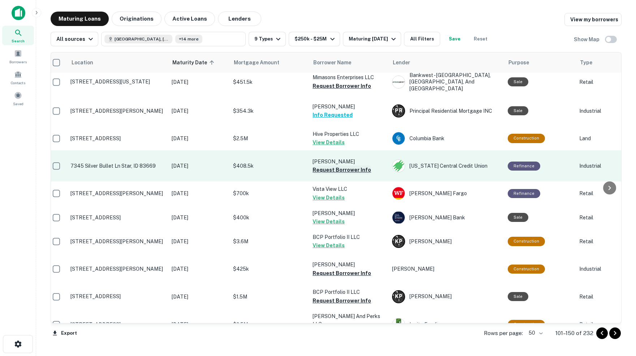
click at [326, 165] on button "Request Borrower Info" at bounding box center [342, 169] width 59 height 9
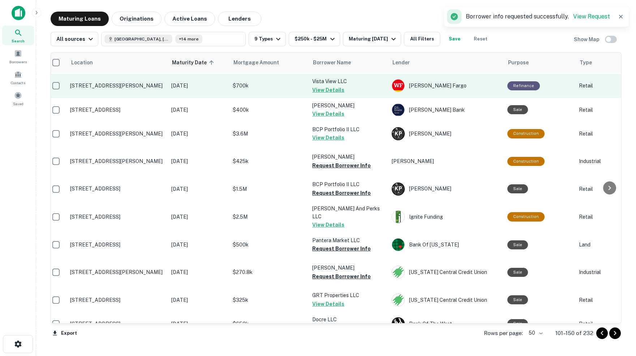
scroll to position [344, 6]
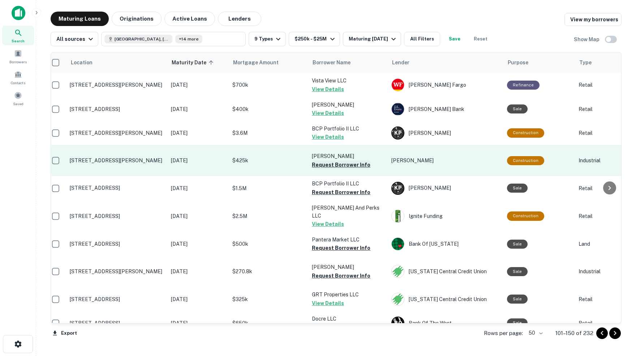
click at [322, 160] on button "Request Borrower Info" at bounding box center [341, 164] width 59 height 9
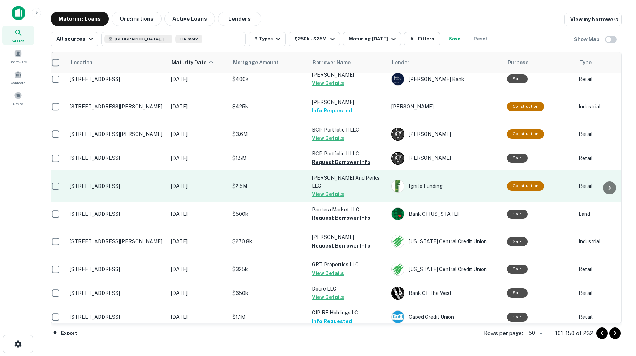
scroll to position [372, 6]
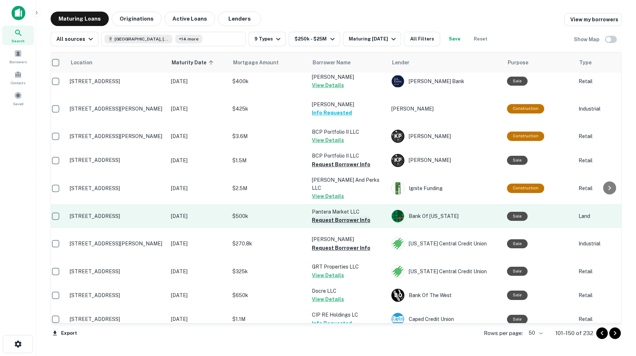
click at [330, 216] on button "Request Borrower Info" at bounding box center [341, 220] width 59 height 9
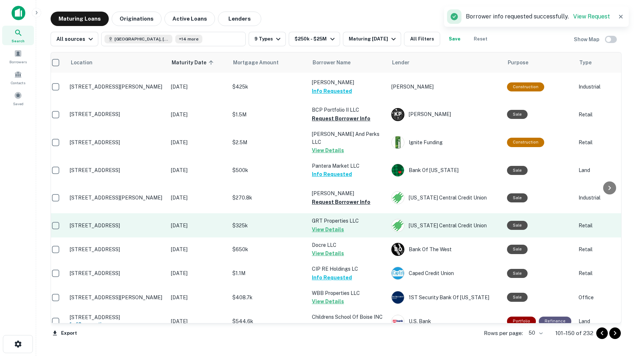
scroll to position [419, 6]
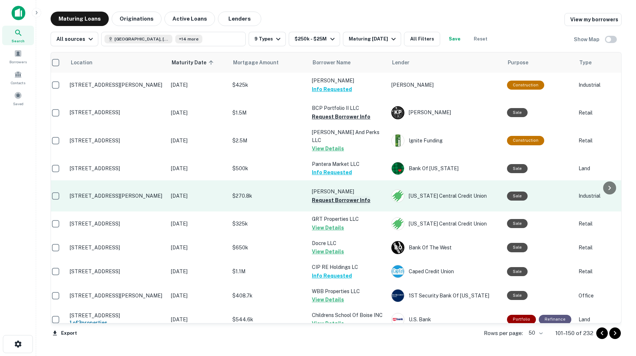
click at [336, 196] on button "Request Borrower Info" at bounding box center [341, 200] width 59 height 9
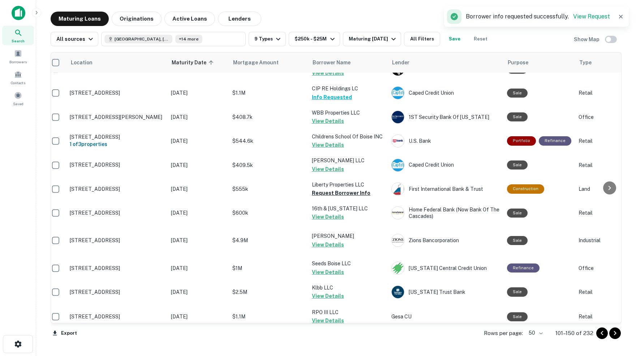
scroll to position [599, 6]
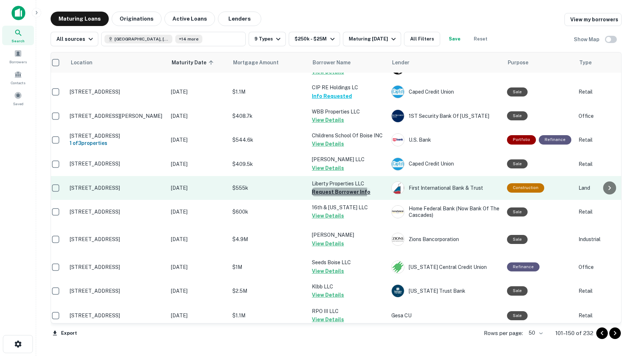
click at [317, 188] on button "Request Borrower Info" at bounding box center [341, 192] width 59 height 9
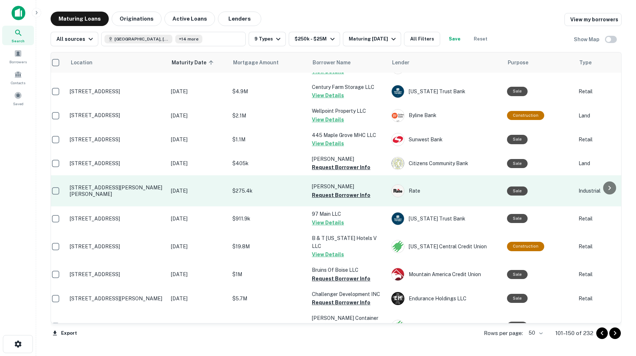
scroll to position [925, 6]
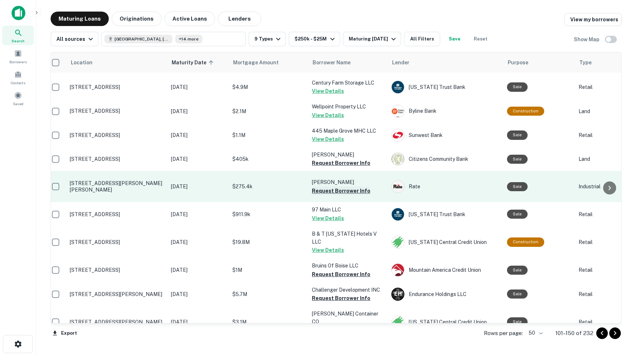
click at [328, 186] on button "Request Borrower Info" at bounding box center [341, 190] width 59 height 9
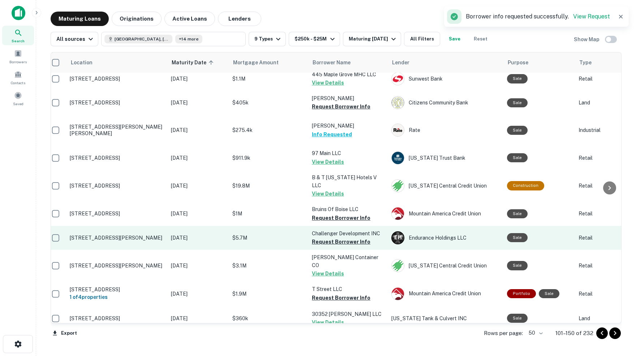
scroll to position [981, 6]
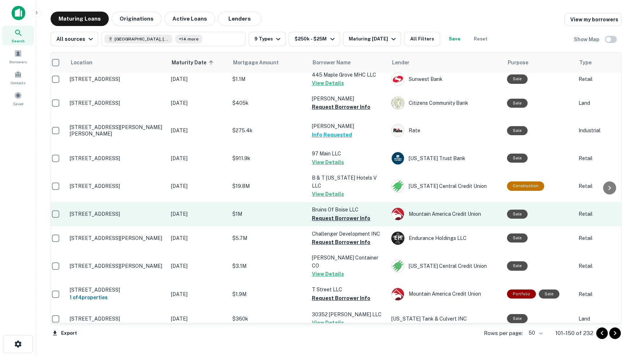
click at [327, 214] on button "Request Borrower Info" at bounding box center [341, 218] width 59 height 9
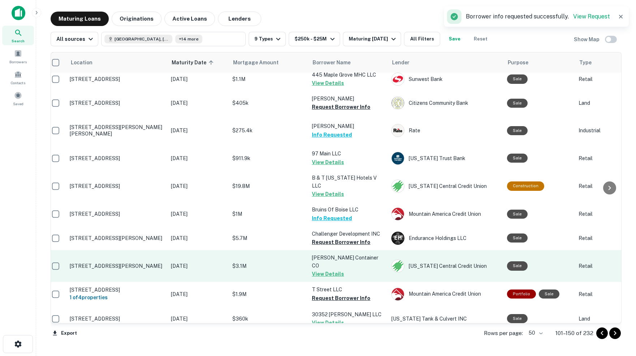
scroll to position [0, 0]
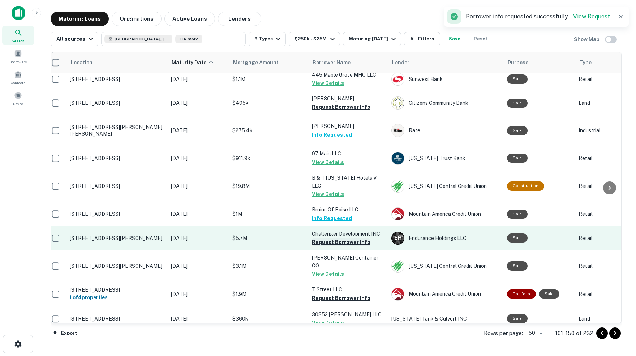
click at [319, 238] on button "Request Borrower Info" at bounding box center [341, 242] width 59 height 9
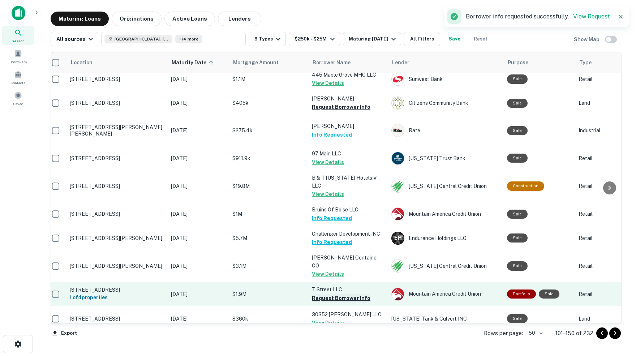
click at [322, 294] on button "Request Borrower Info" at bounding box center [341, 298] width 59 height 9
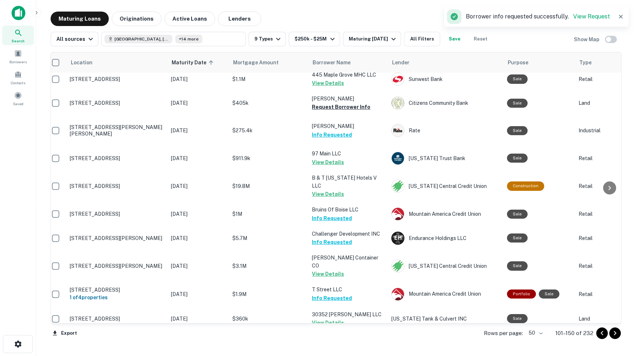
click at [614, 333] on icon "Go to next page" at bounding box center [615, 333] width 9 height 9
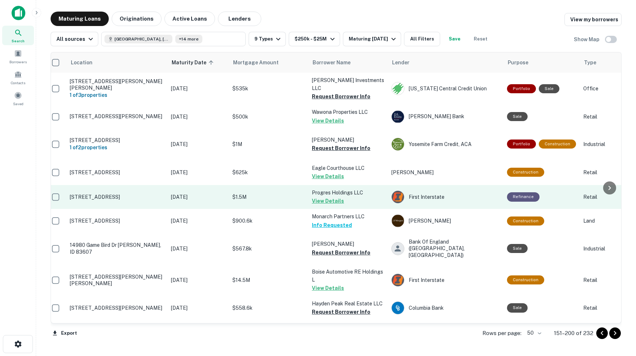
scroll to position [0, 6]
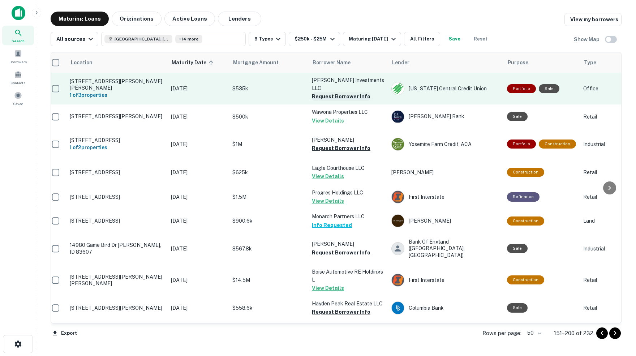
click at [324, 92] on button "Request Borrower Info" at bounding box center [341, 96] width 59 height 9
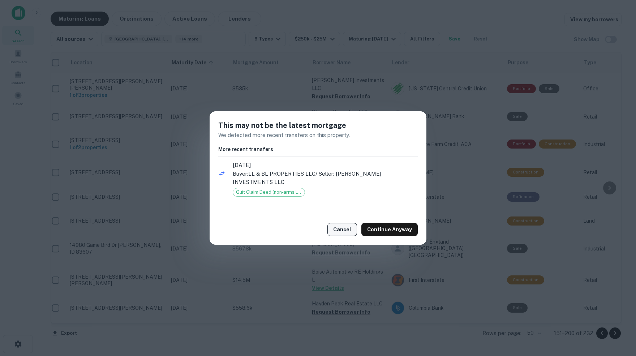
click at [349, 226] on button "Cancel" at bounding box center [342, 229] width 30 height 13
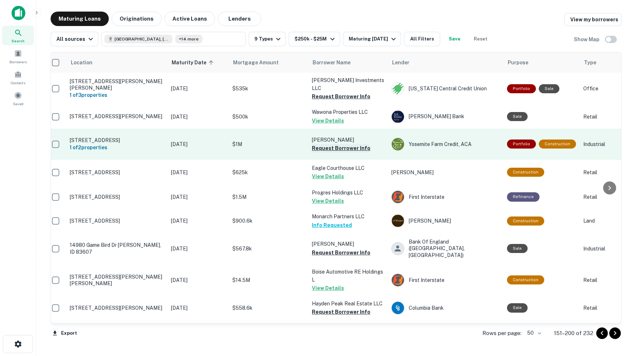
click at [317, 144] on button "Request Borrower Info" at bounding box center [341, 148] width 59 height 9
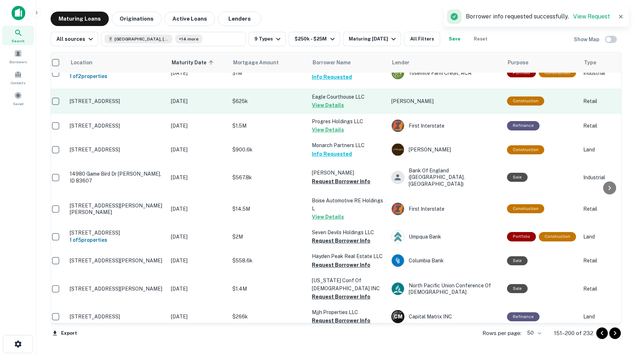
scroll to position [74, 6]
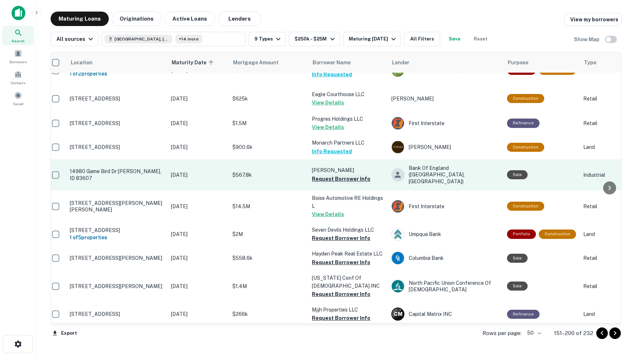
click at [318, 175] on button "Request Borrower Info" at bounding box center [341, 179] width 59 height 9
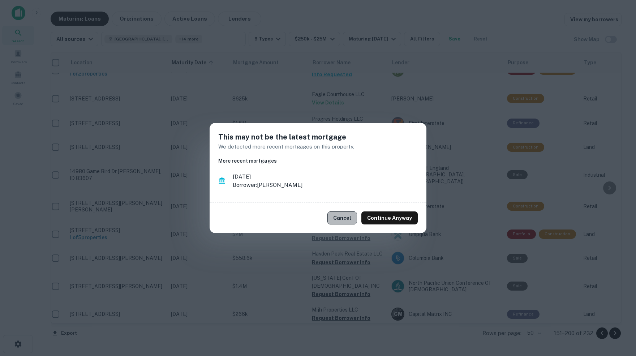
click at [343, 215] on button "Cancel" at bounding box center [342, 217] width 30 height 13
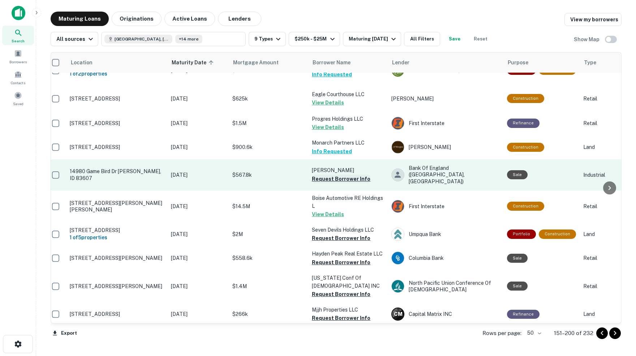
click at [320, 175] on button "Request Borrower Info" at bounding box center [341, 179] width 59 height 9
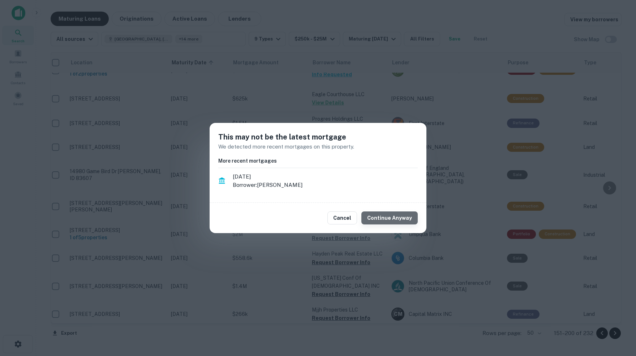
click at [395, 217] on button "Continue Anyway" at bounding box center [389, 217] width 56 height 13
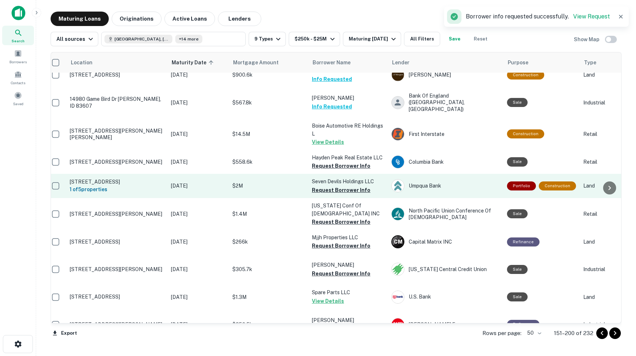
scroll to position [148, 6]
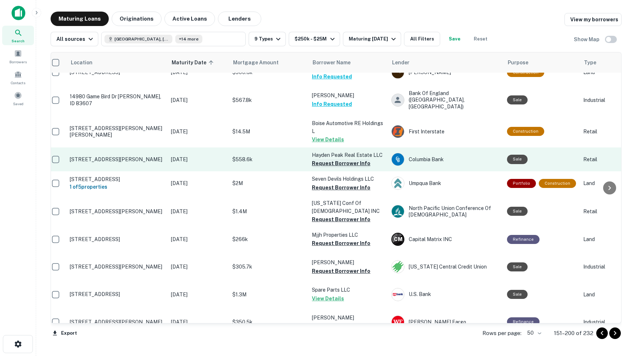
click at [326, 159] on button "Request Borrower Info" at bounding box center [341, 163] width 59 height 9
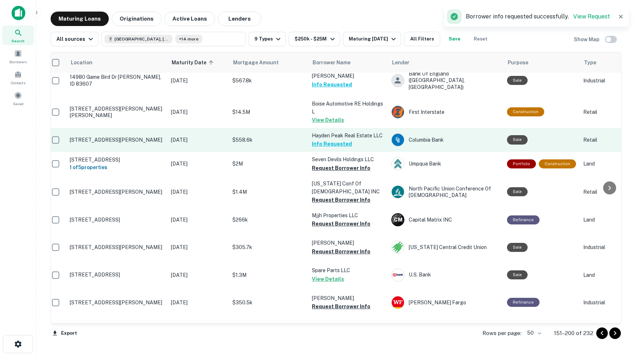
scroll to position [172, 6]
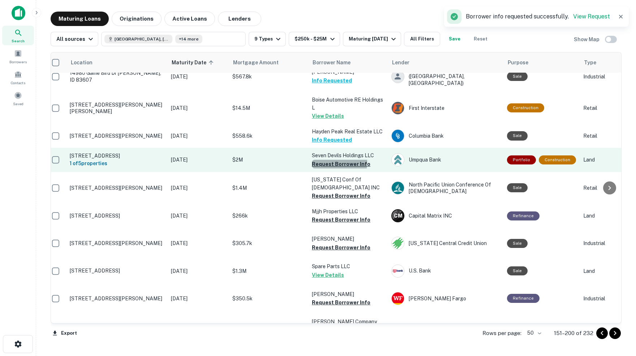
click at [324, 160] on button "Request Borrower Info" at bounding box center [341, 164] width 59 height 9
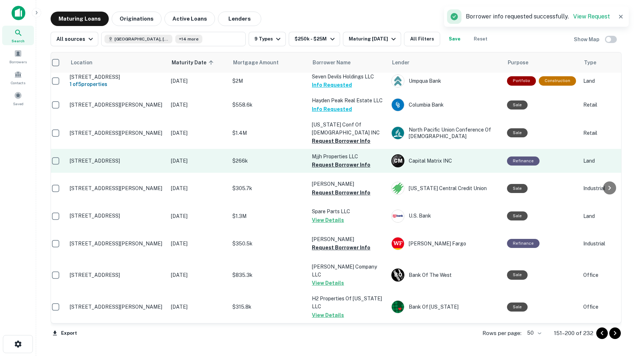
scroll to position [228, 6]
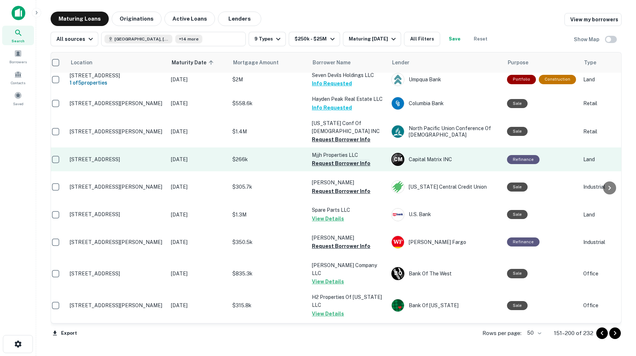
click at [318, 159] on button "Request Borrower Info" at bounding box center [341, 163] width 59 height 9
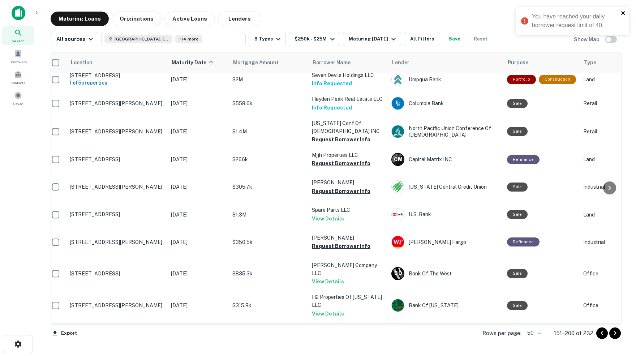
click at [623, 12] on icon "close" at bounding box center [623, 13] width 5 height 6
click at [20, 55] on span at bounding box center [18, 53] width 8 height 8
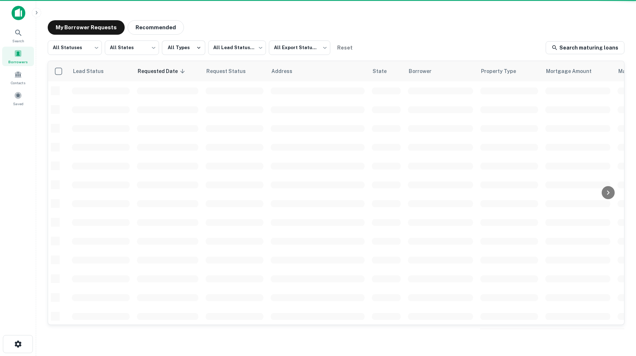
scroll to position [226, 0]
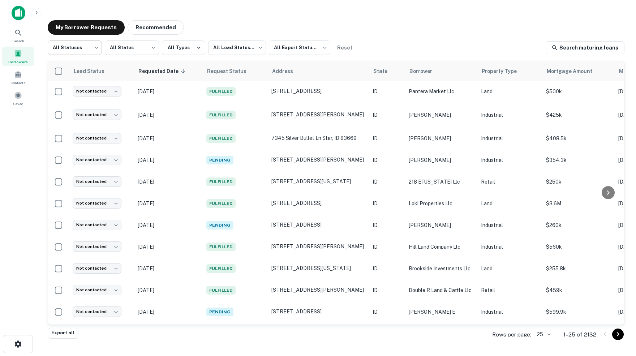
click at [97, 46] on body "Search Borrowers Contacts Saved My Borrower Requests Recommended All Statuses *…" at bounding box center [318, 178] width 636 height 356
click at [66, 94] on li "Fulfilled" at bounding box center [74, 92] width 55 height 13
type input "*********"
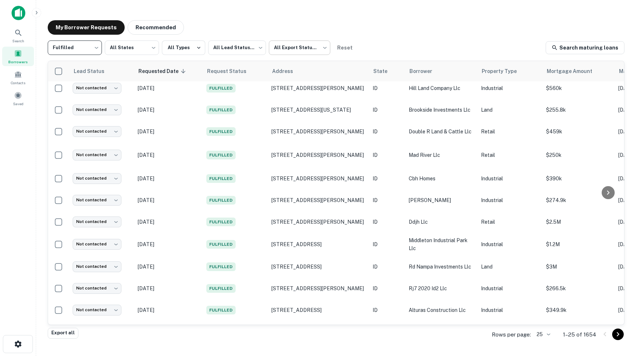
click at [326, 47] on body "Search Borrowers Contacts Saved My Borrower Requests Recommended Fulfilled ****…" at bounding box center [318, 178] width 636 height 356
click at [297, 94] on li "Not Exported" at bounding box center [302, 92] width 65 height 13
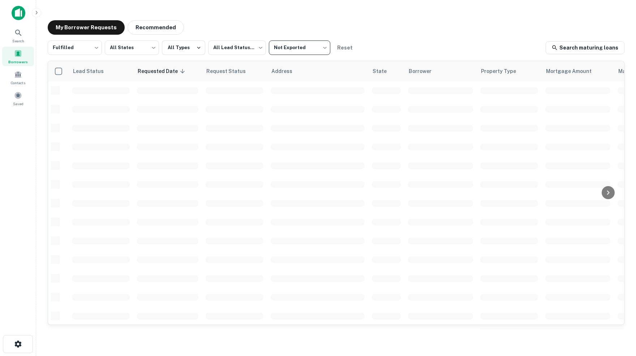
type input "*****"
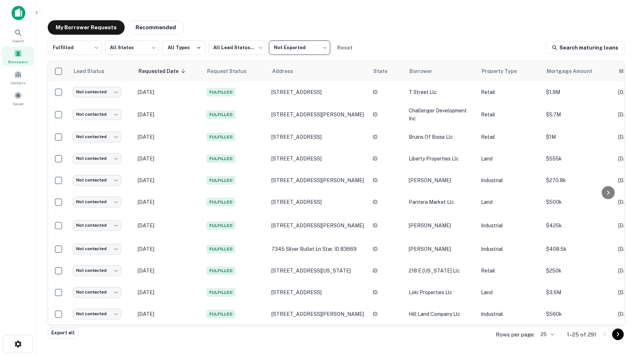
click at [18, 12] on img at bounding box center [19, 13] width 14 height 14
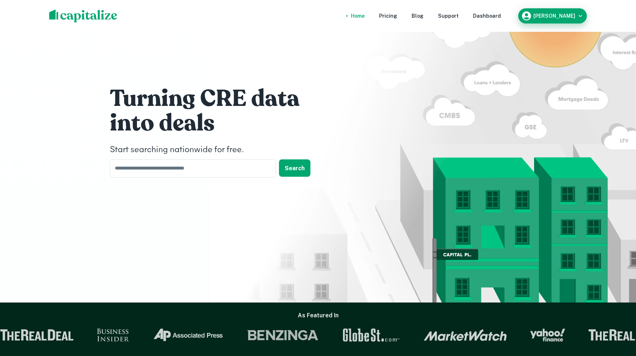
click at [578, 14] on icon "button" at bounding box center [580, 15] width 7 height 7
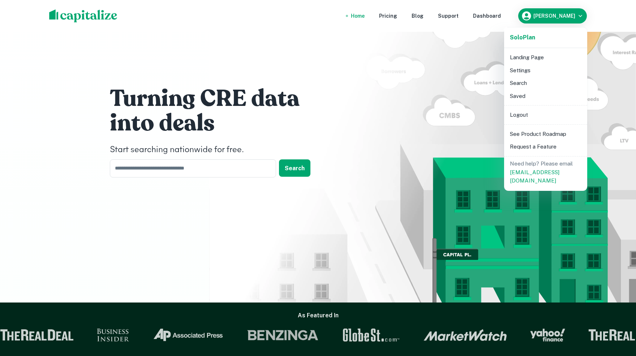
click at [516, 83] on li "Search" at bounding box center [545, 83] width 77 height 13
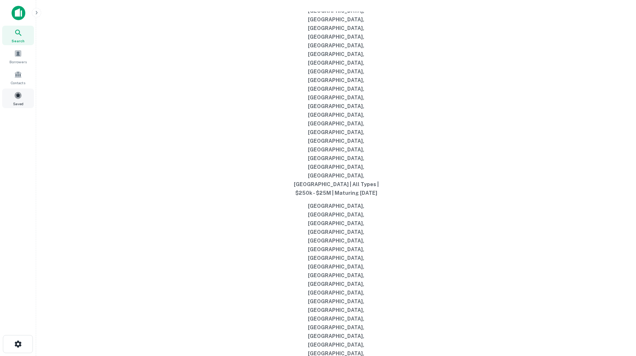
click at [21, 99] on span at bounding box center [18, 95] width 8 height 8
